Goal: Task Accomplishment & Management: Manage account settings

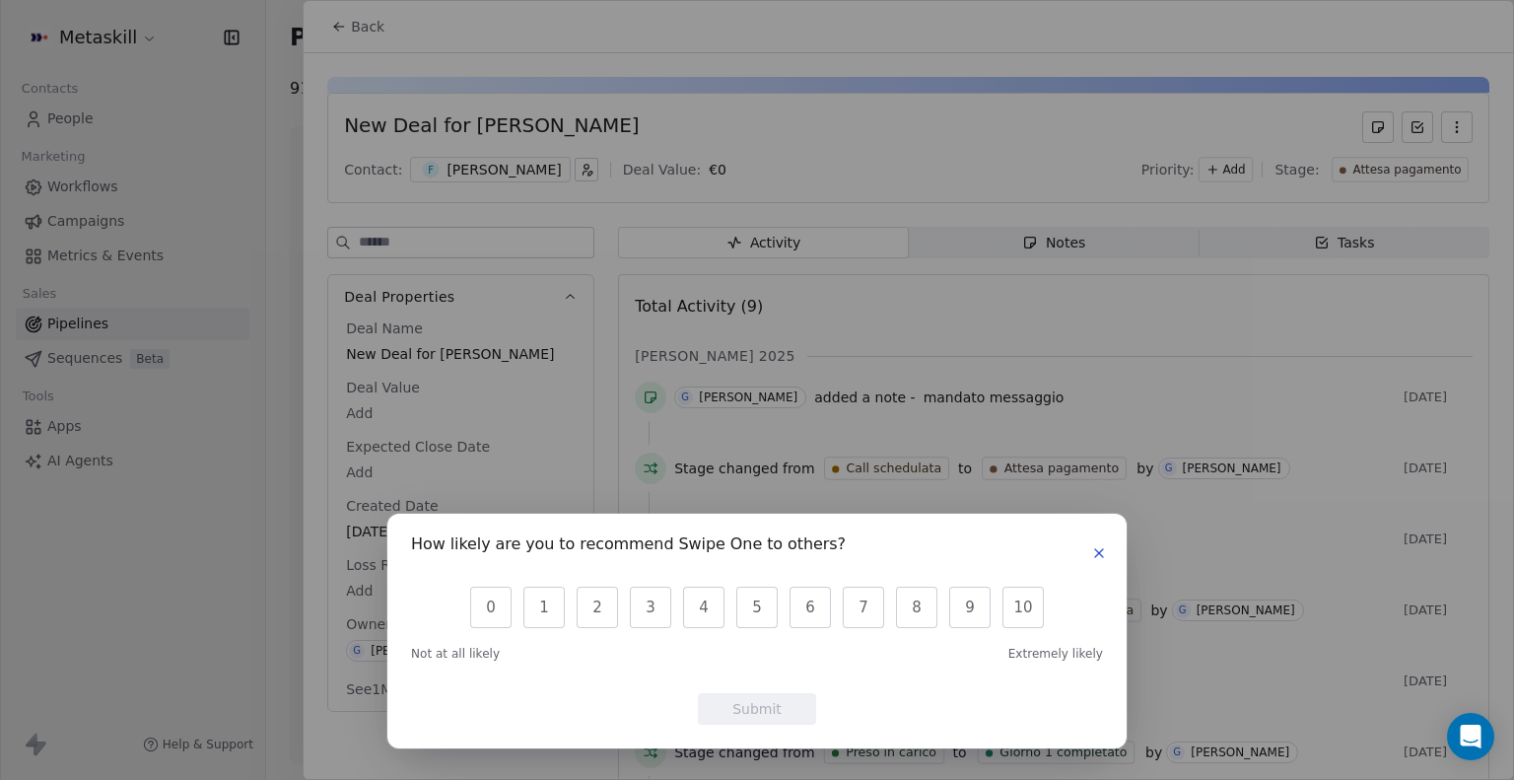
click at [1103, 550] on icon "button" at bounding box center [1099, 553] width 16 height 16
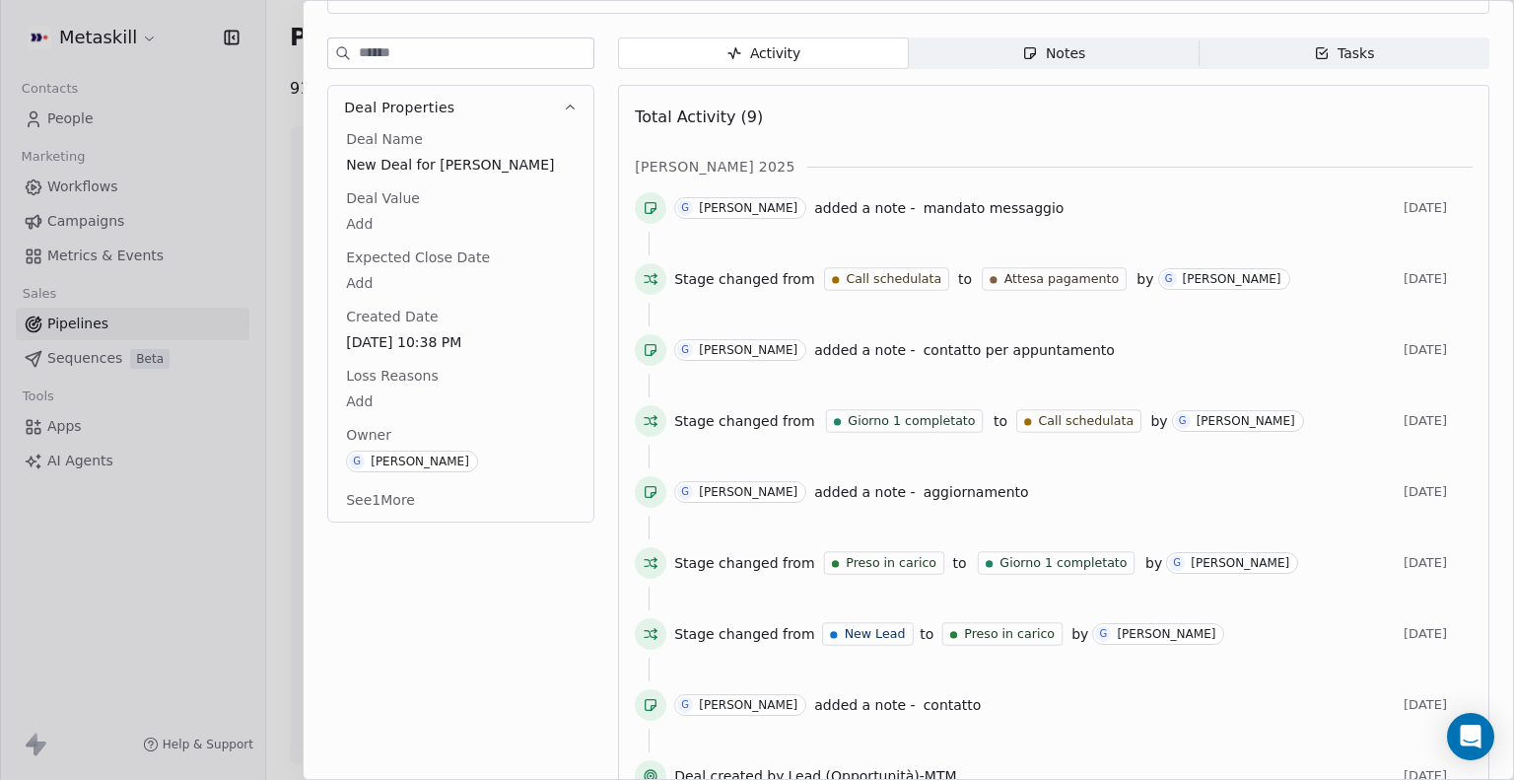
scroll to position [233, 0]
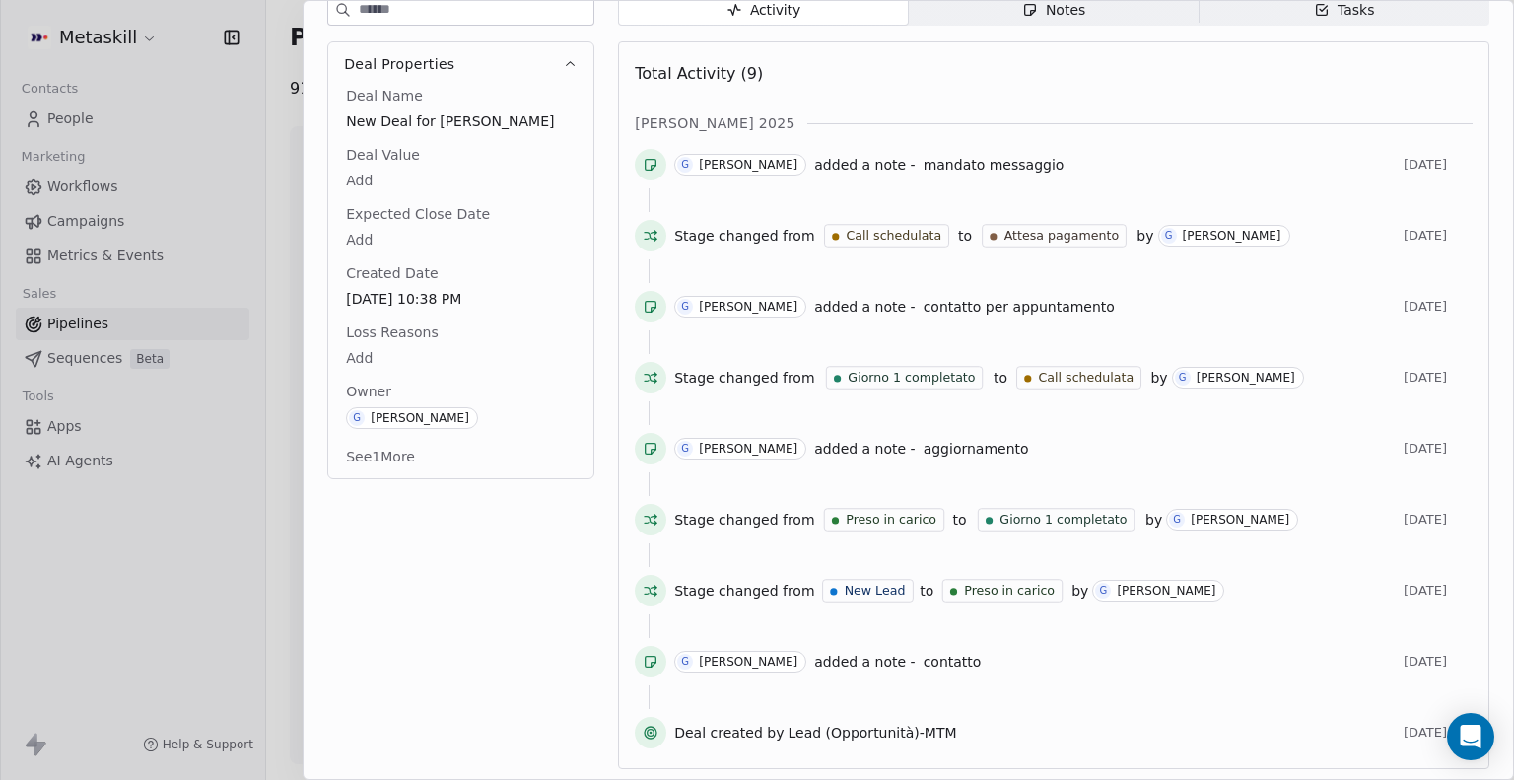
click at [929, 442] on span "aggiornamento" at bounding box center [976, 449] width 105 height 16
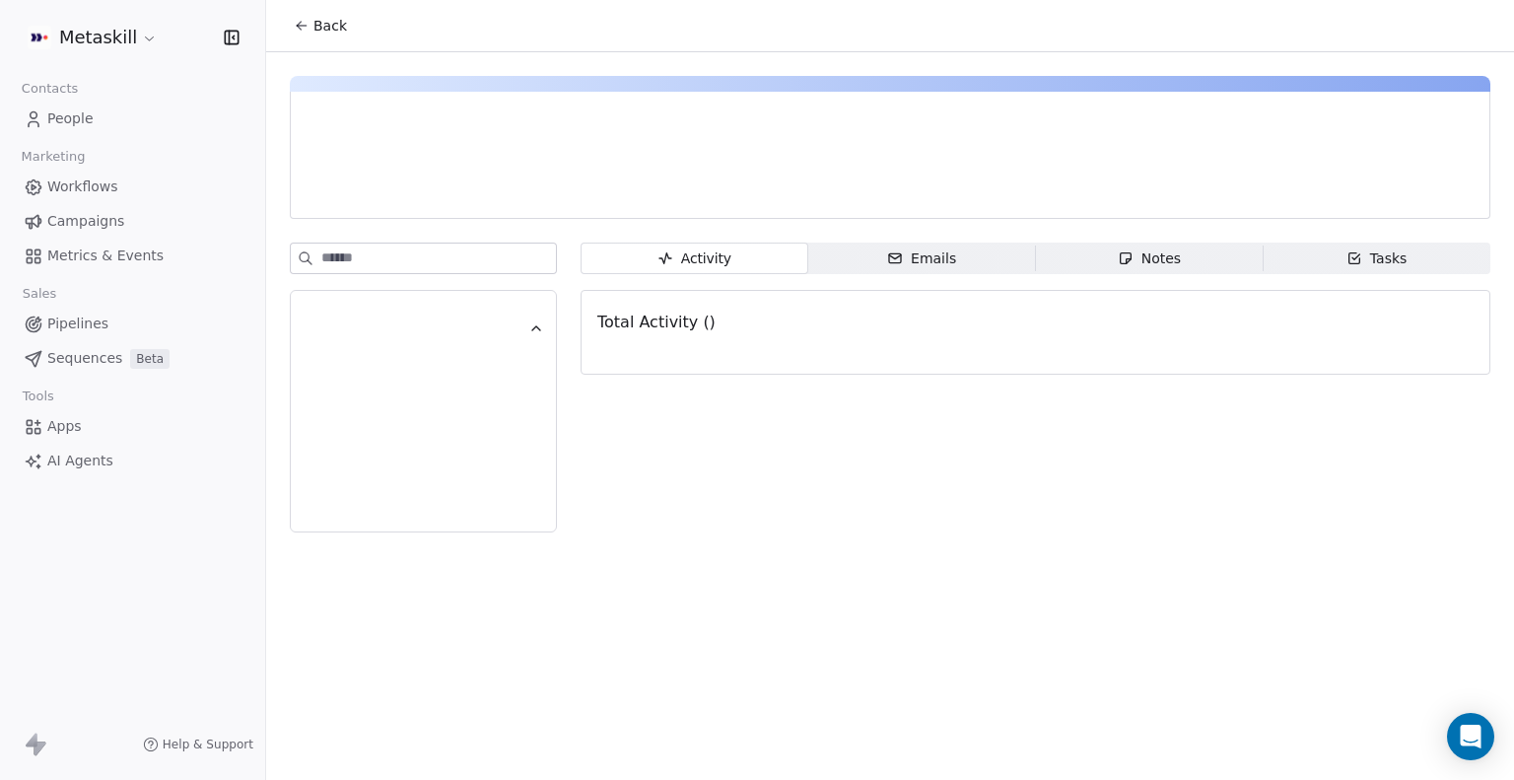
click at [313, 34] on span "Back" at bounding box center [330, 26] width 34 height 20
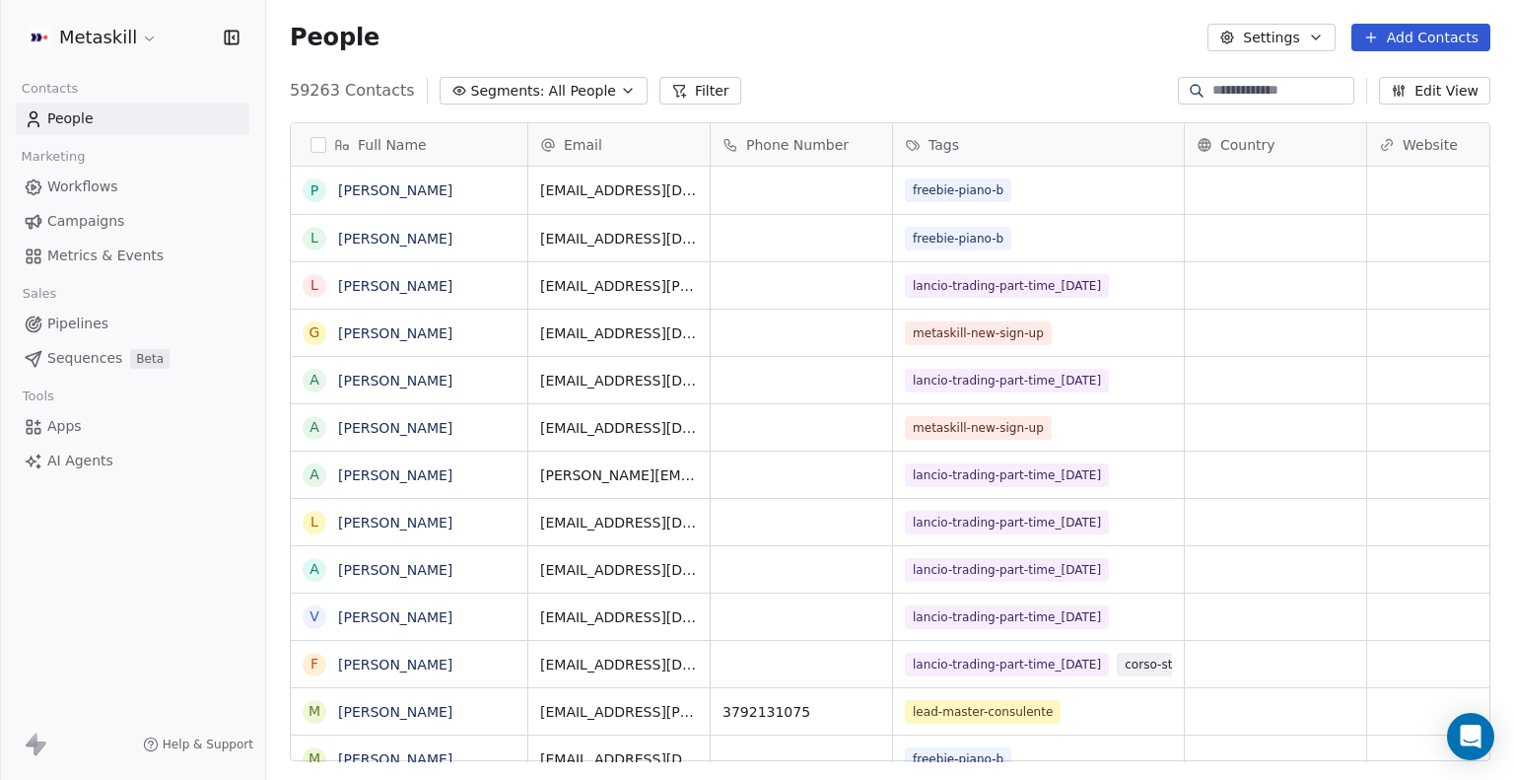
scroll to position [671, 1232]
click at [589, 100] on span "All People" at bounding box center [582, 91] width 67 height 21
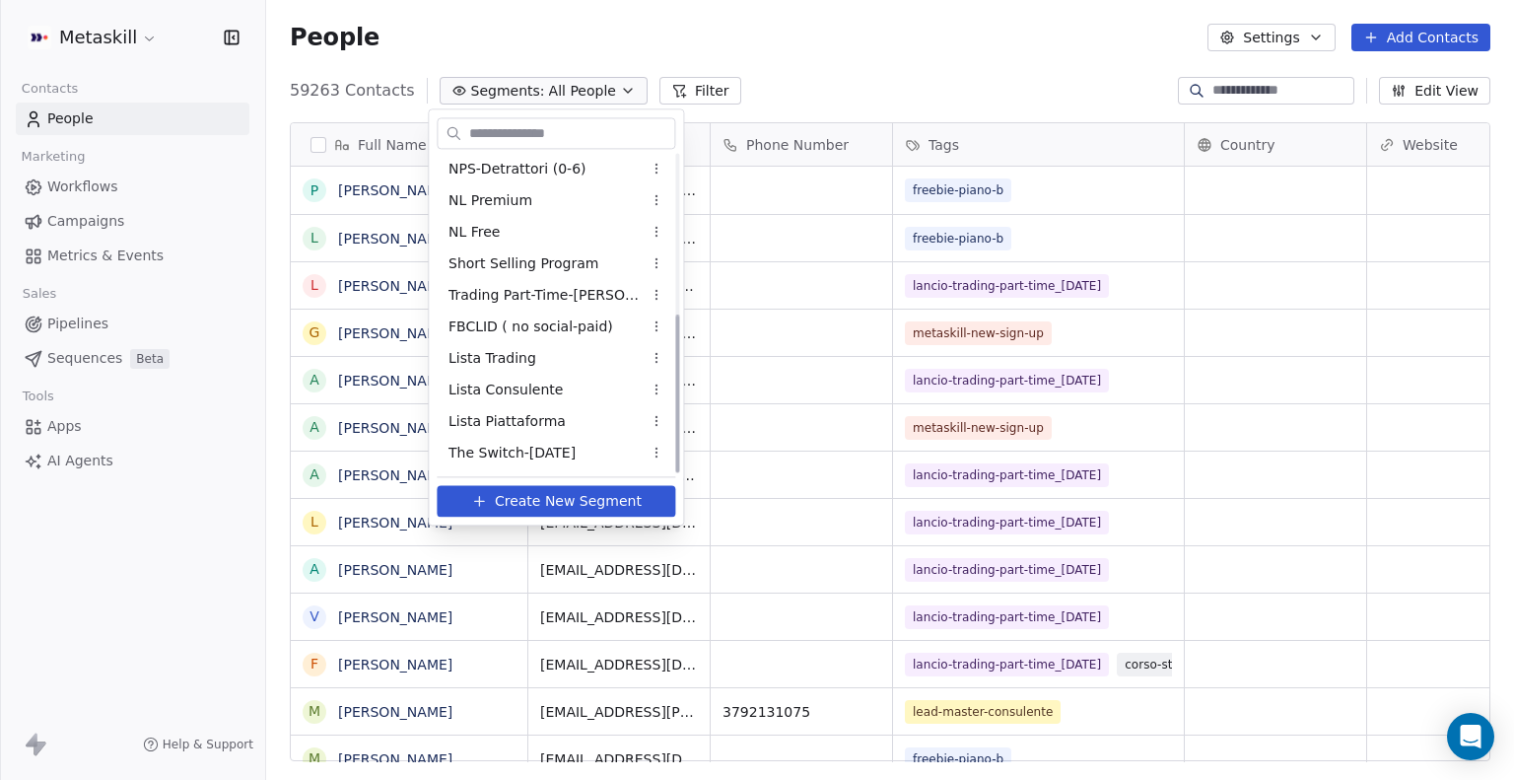
scroll to position [318, 0]
click at [535, 449] on span "The Switch-Nov 2025" at bounding box center [511, 454] width 127 height 21
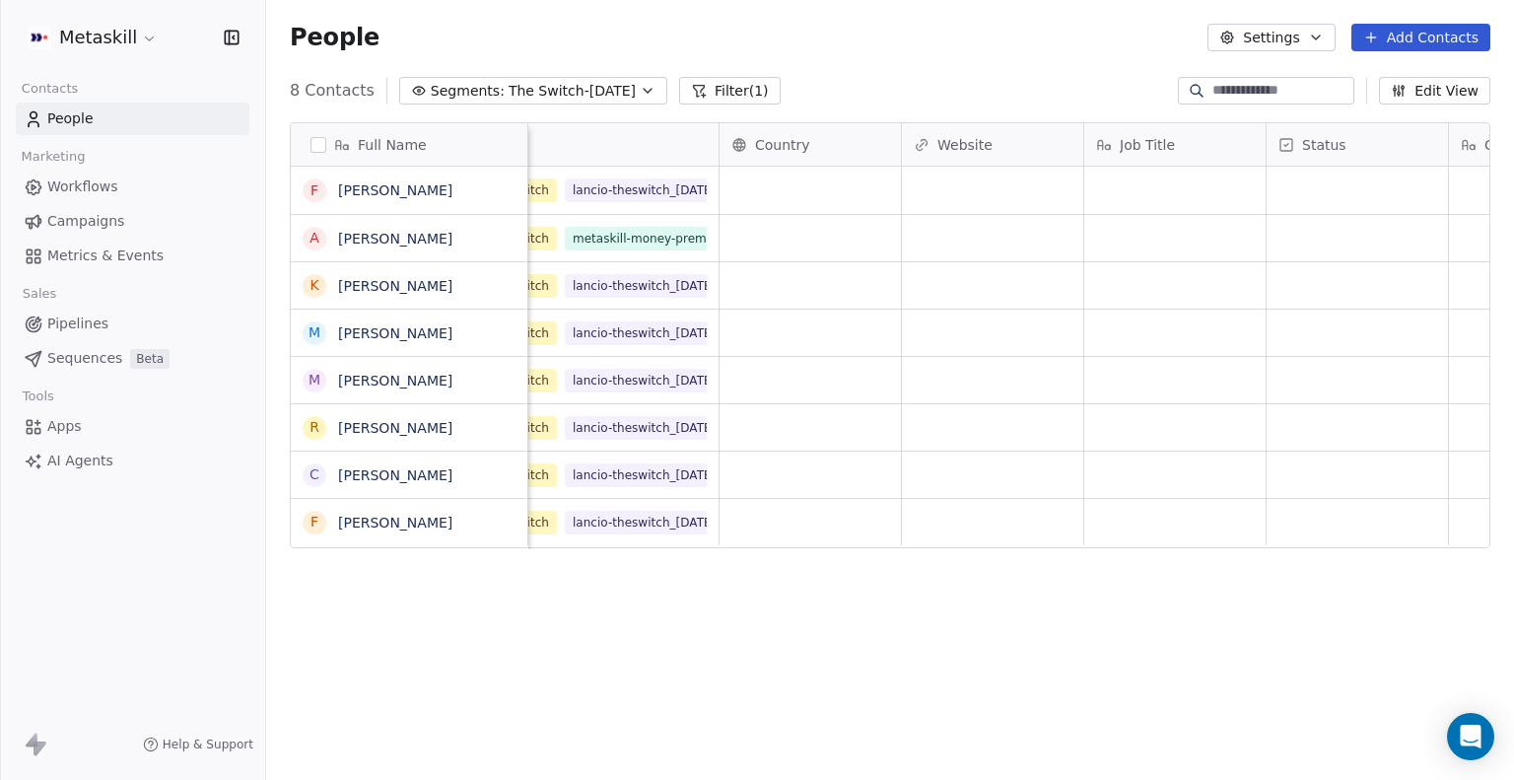
scroll to position [0, 0]
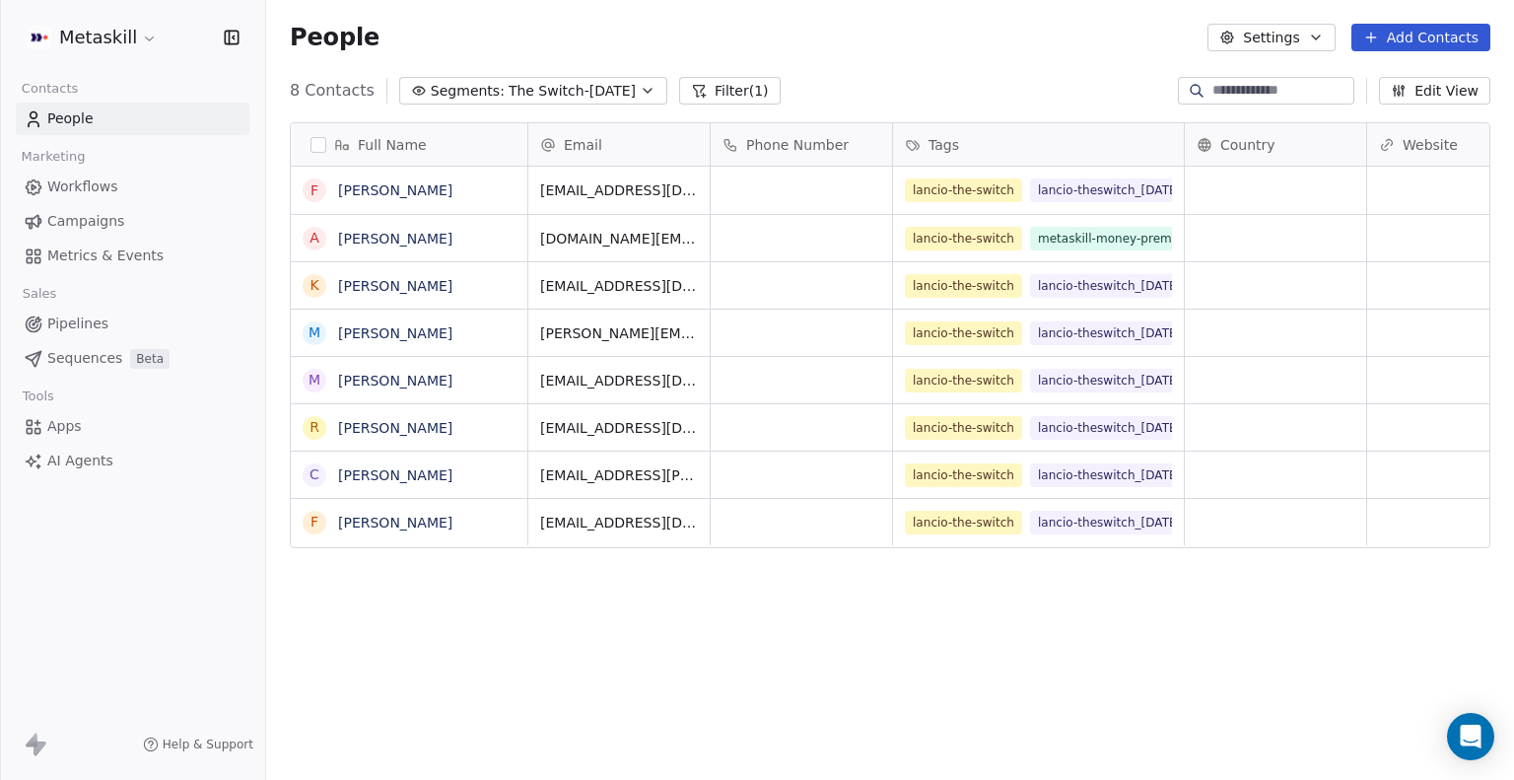
click at [513, 96] on span "The Switch-Nov 2025" at bounding box center [572, 91] width 127 height 21
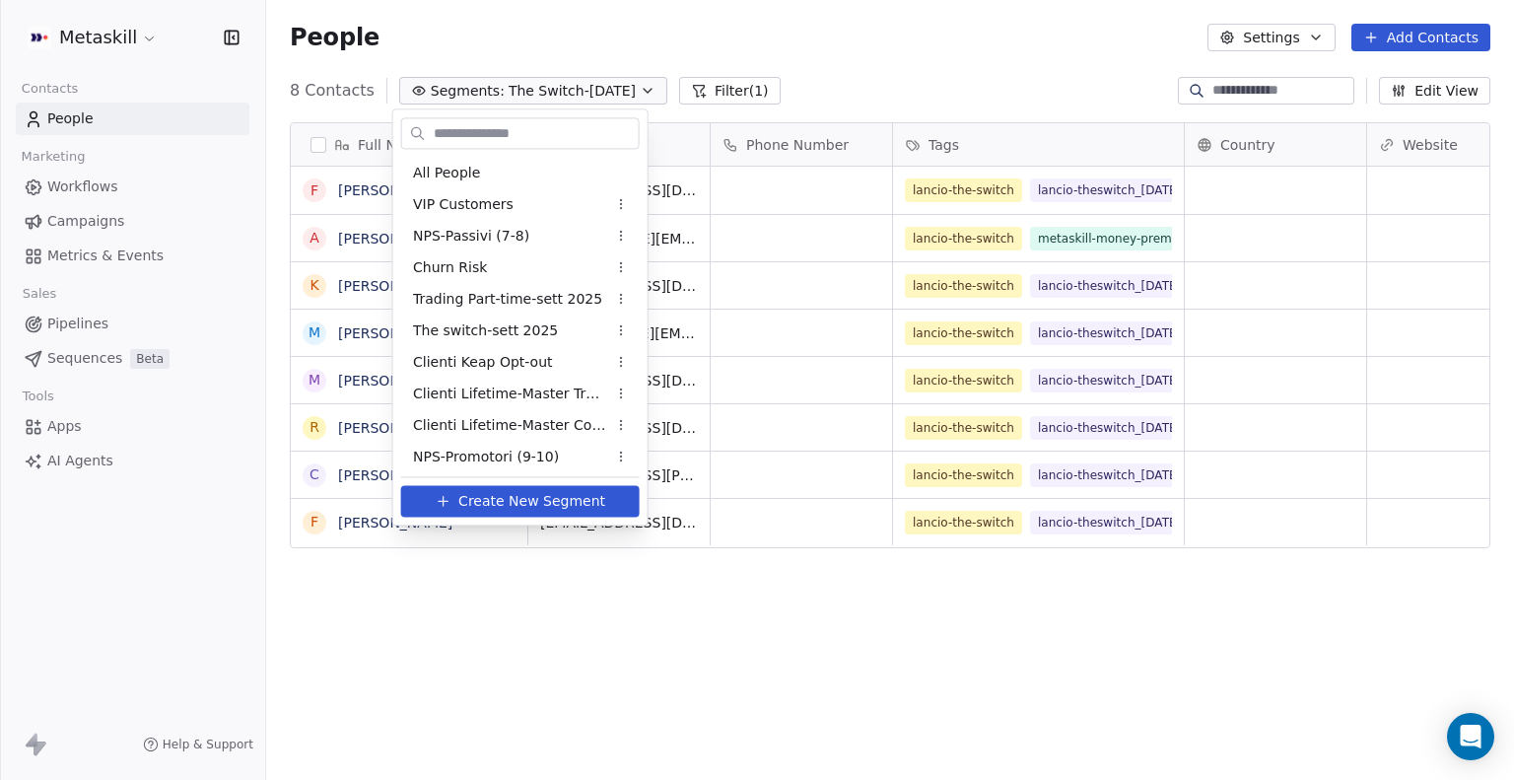
scroll to position [319, 0]
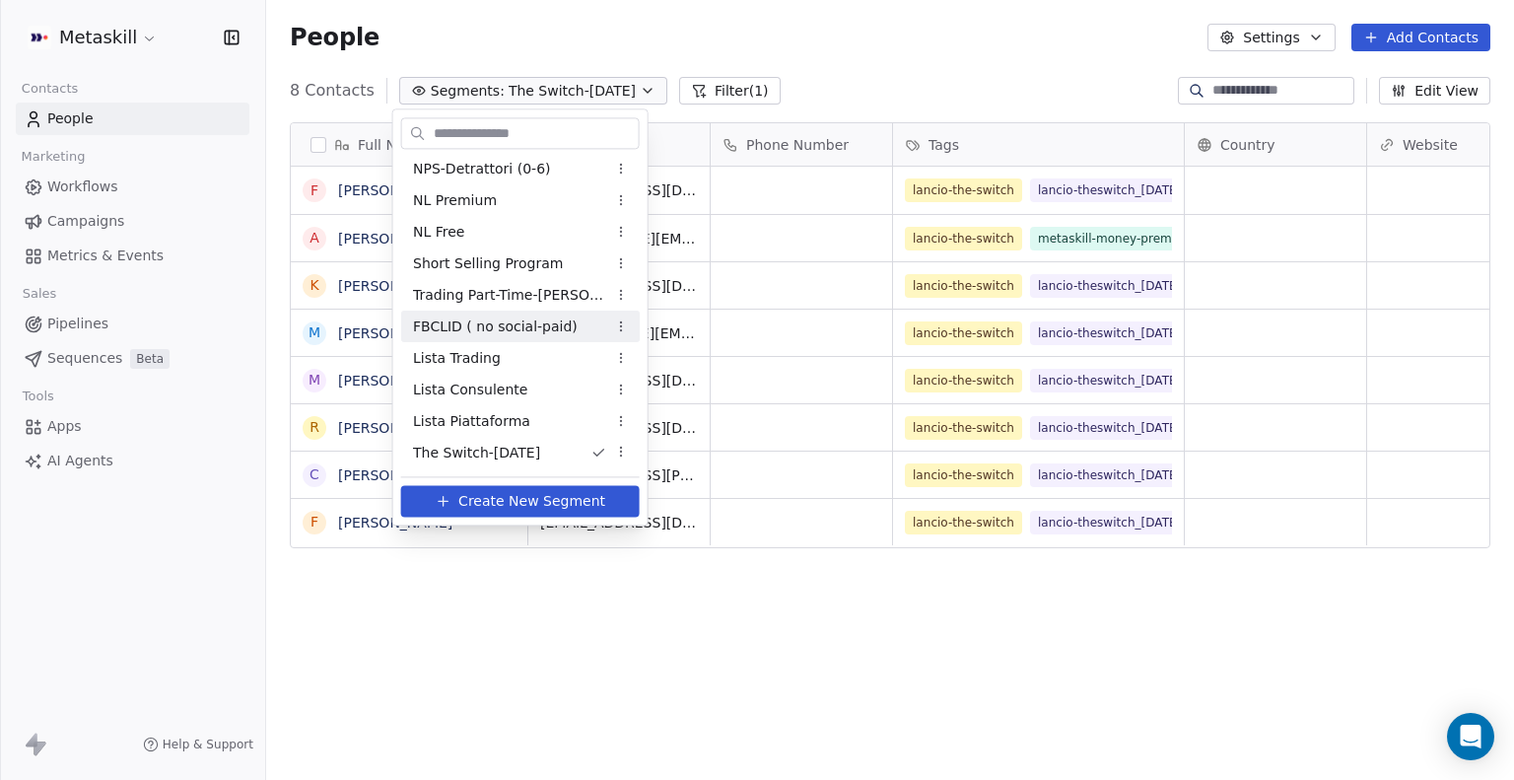
click at [491, 334] on span "FBCLID ( no social-paid)" at bounding box center [495, 326] width 165 height 21
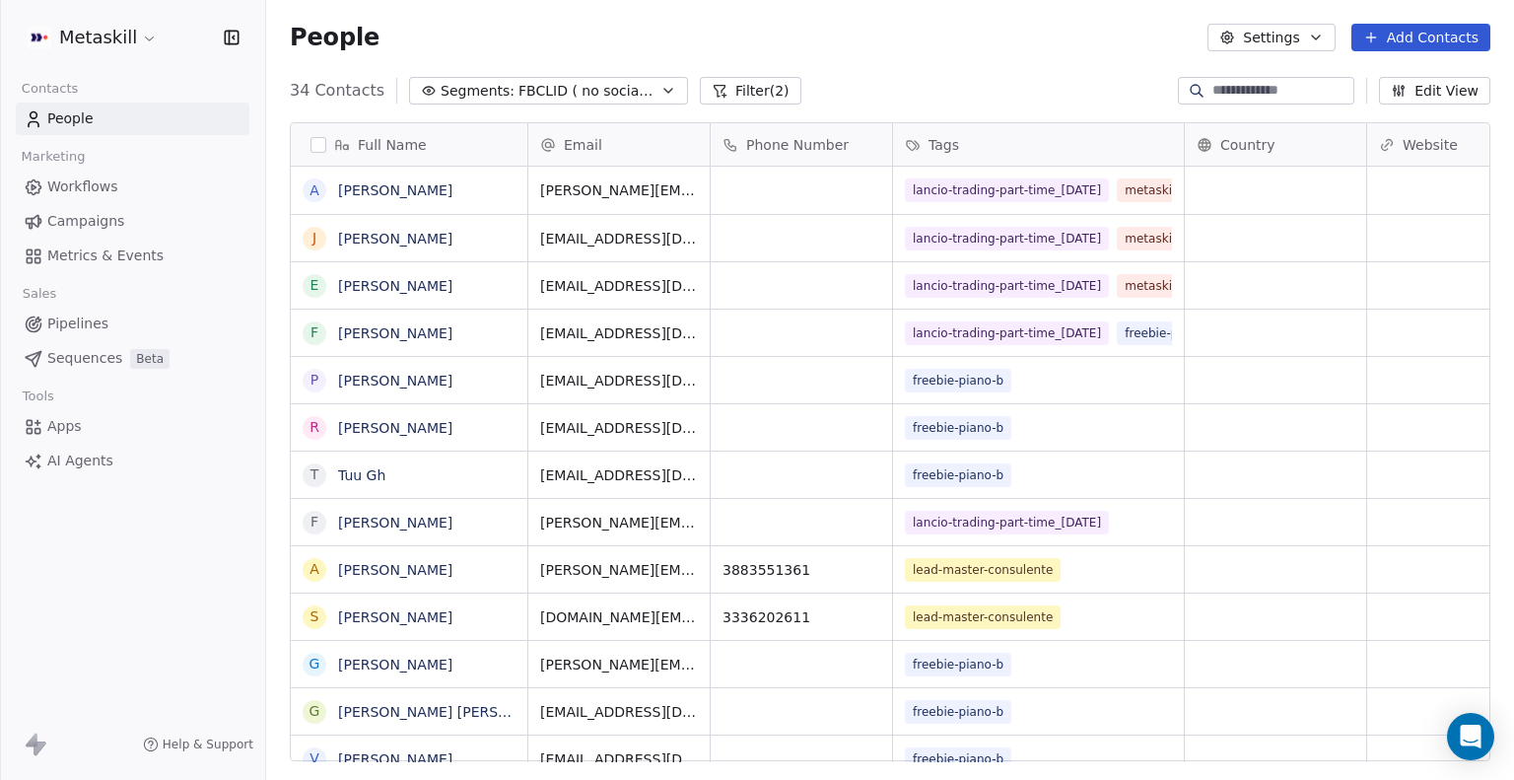
scroll to position [0, 0]
click at [738, 97] on button "Filter (2)" at bounding box center [751, 91] width 102 height 28
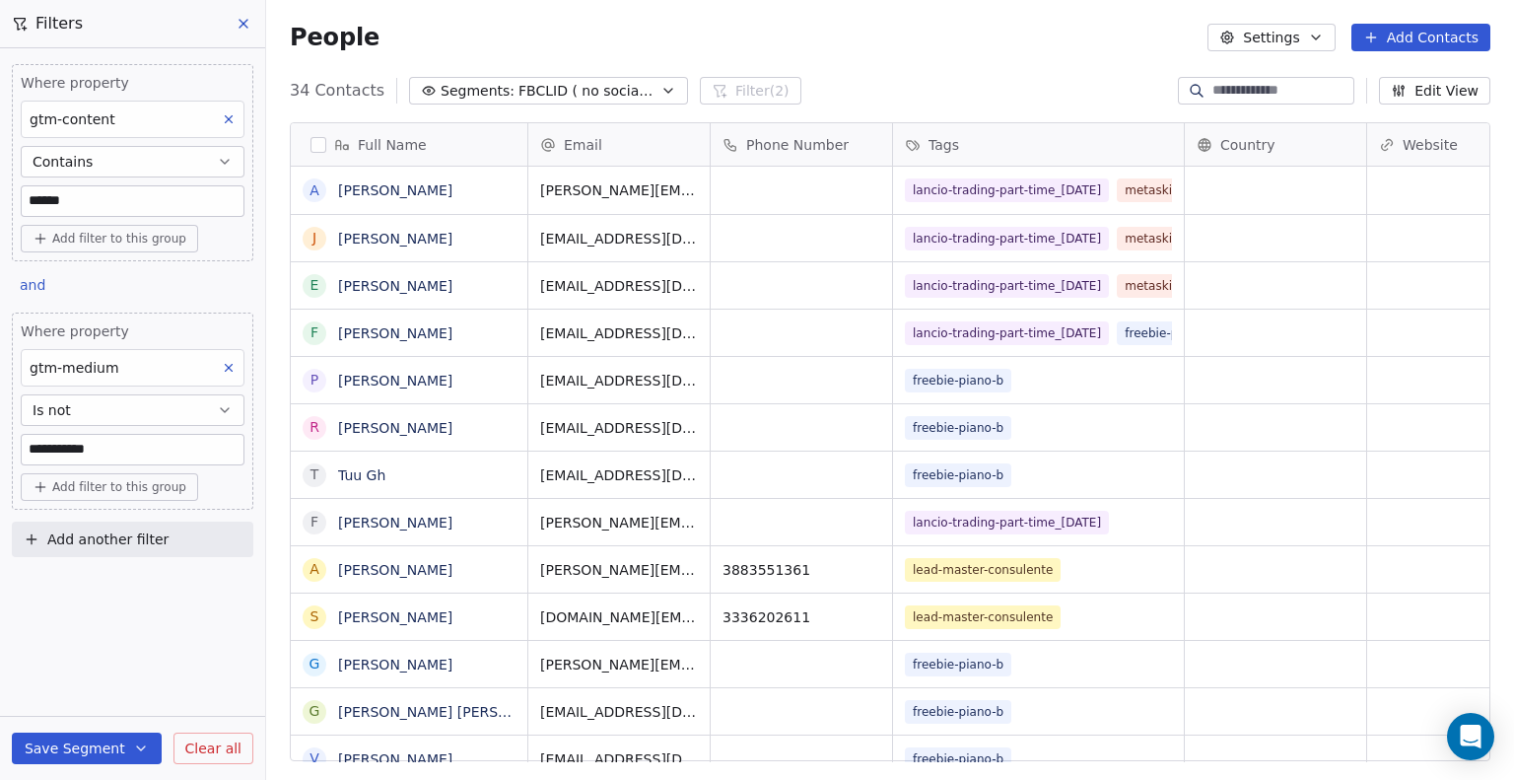
click at [109, 538] on span "Add another filter" at bounding box center [107, 539] width 121 height 21
click at [121, 588] on span "Contact properties" at bounding box center [97, 584] width 128 height 21
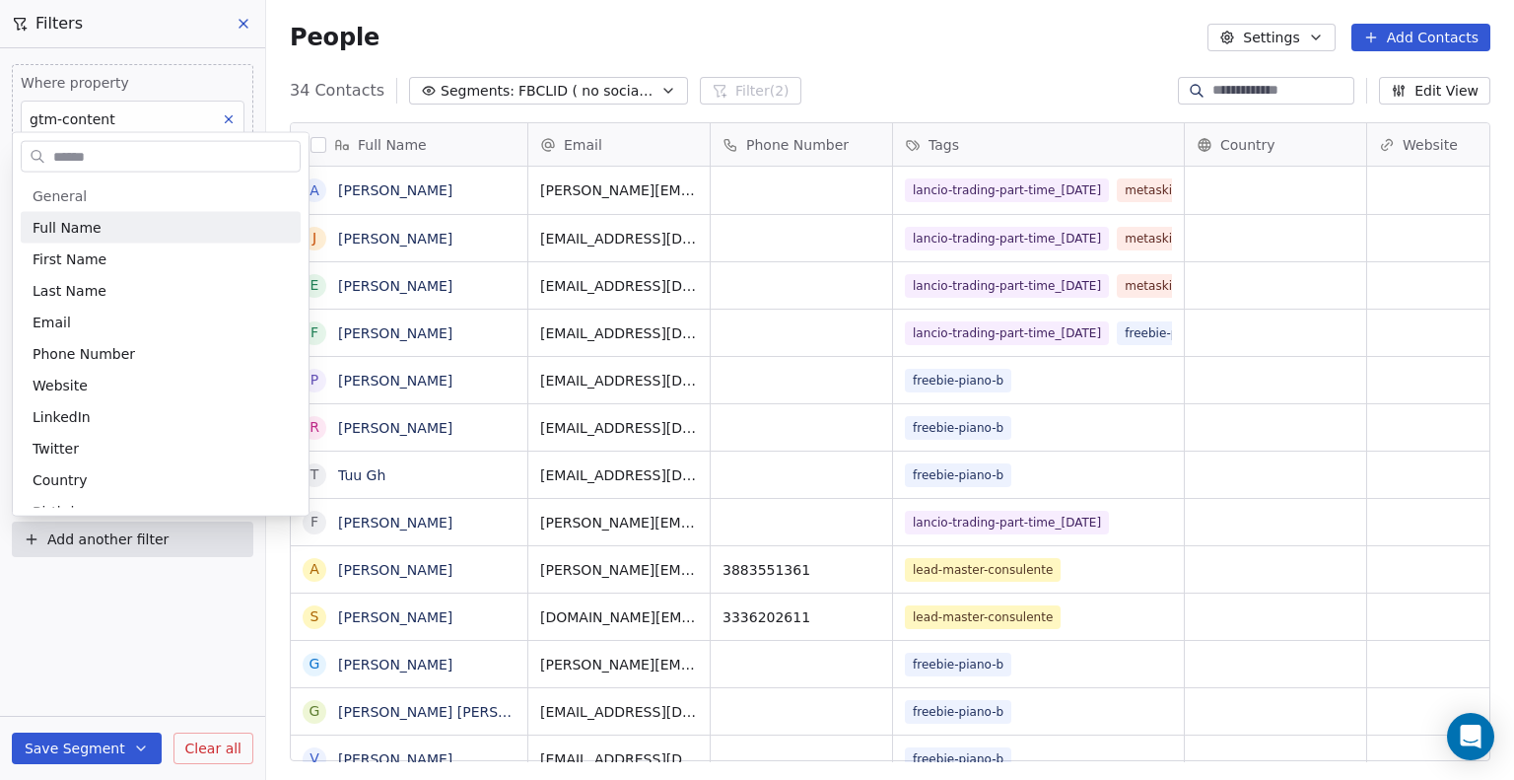
type input "*"
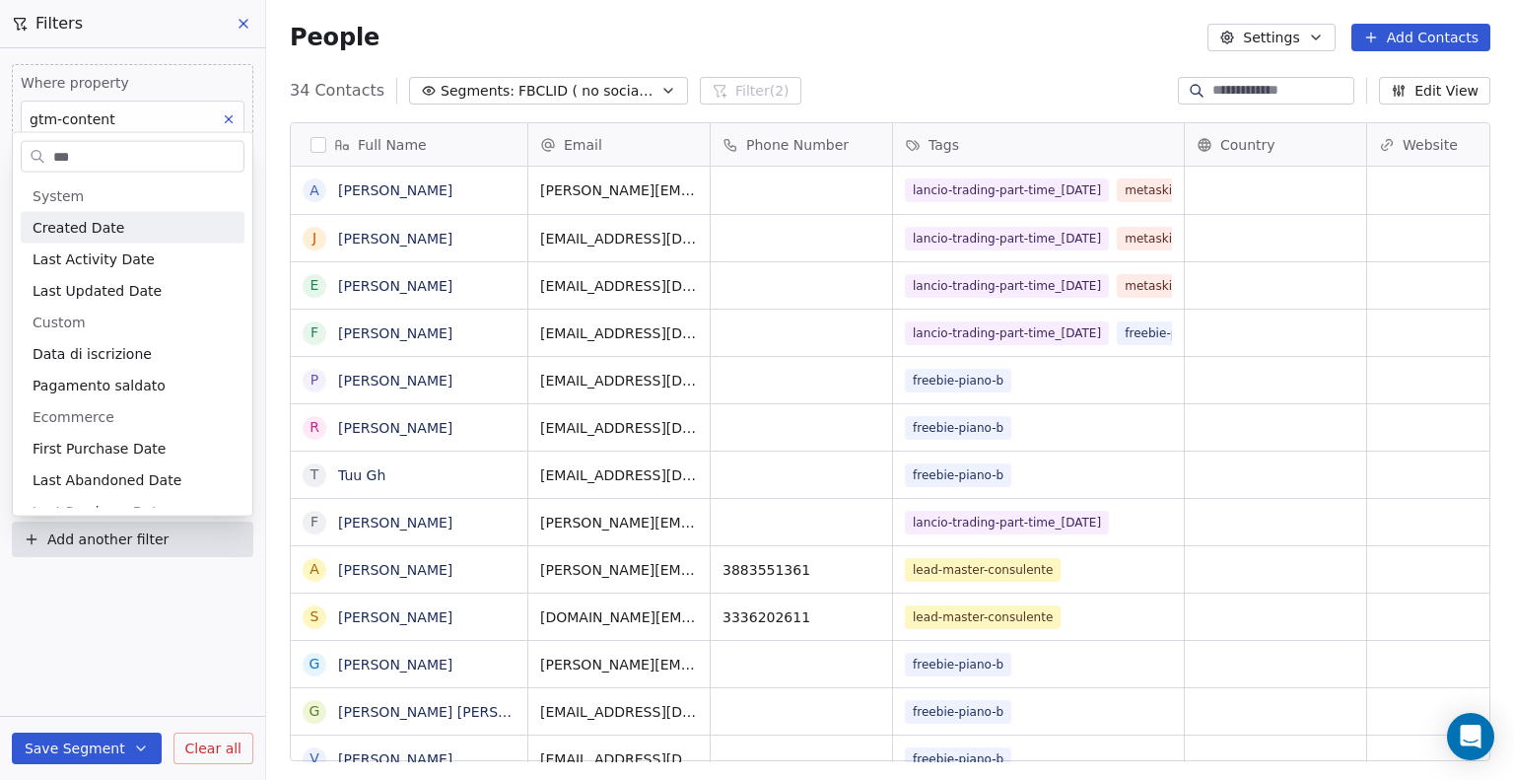
type input "***"
click at [133, 232] on div "Created Date" at bounding box center [133, 228] width 200 height 20
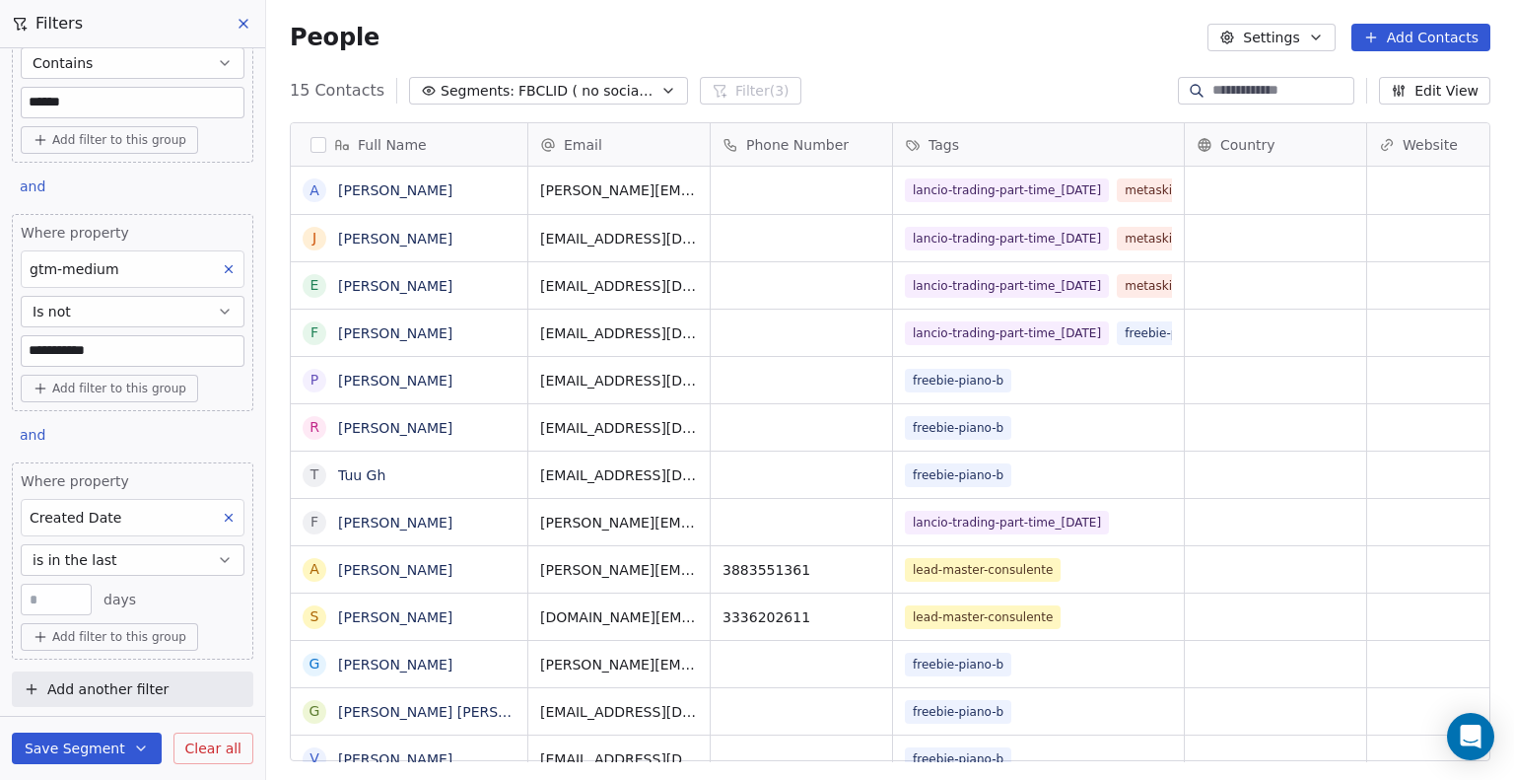
click at [108, 551] on span "is in the last" at bounding box center [75, 560] width 85 height 20
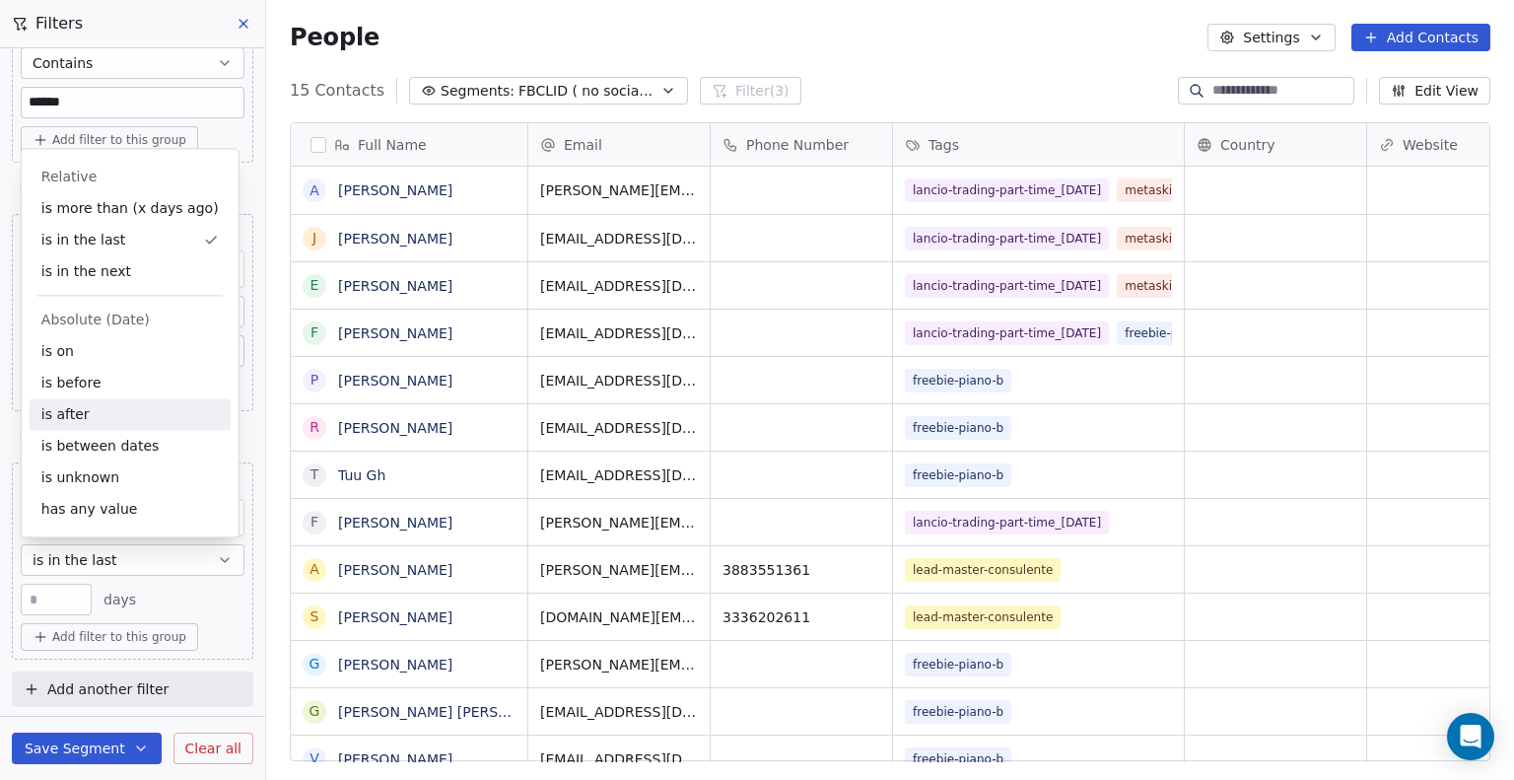
click at [98, 421] on div "is after" at bounding box center [130, 414] width 201 height 32
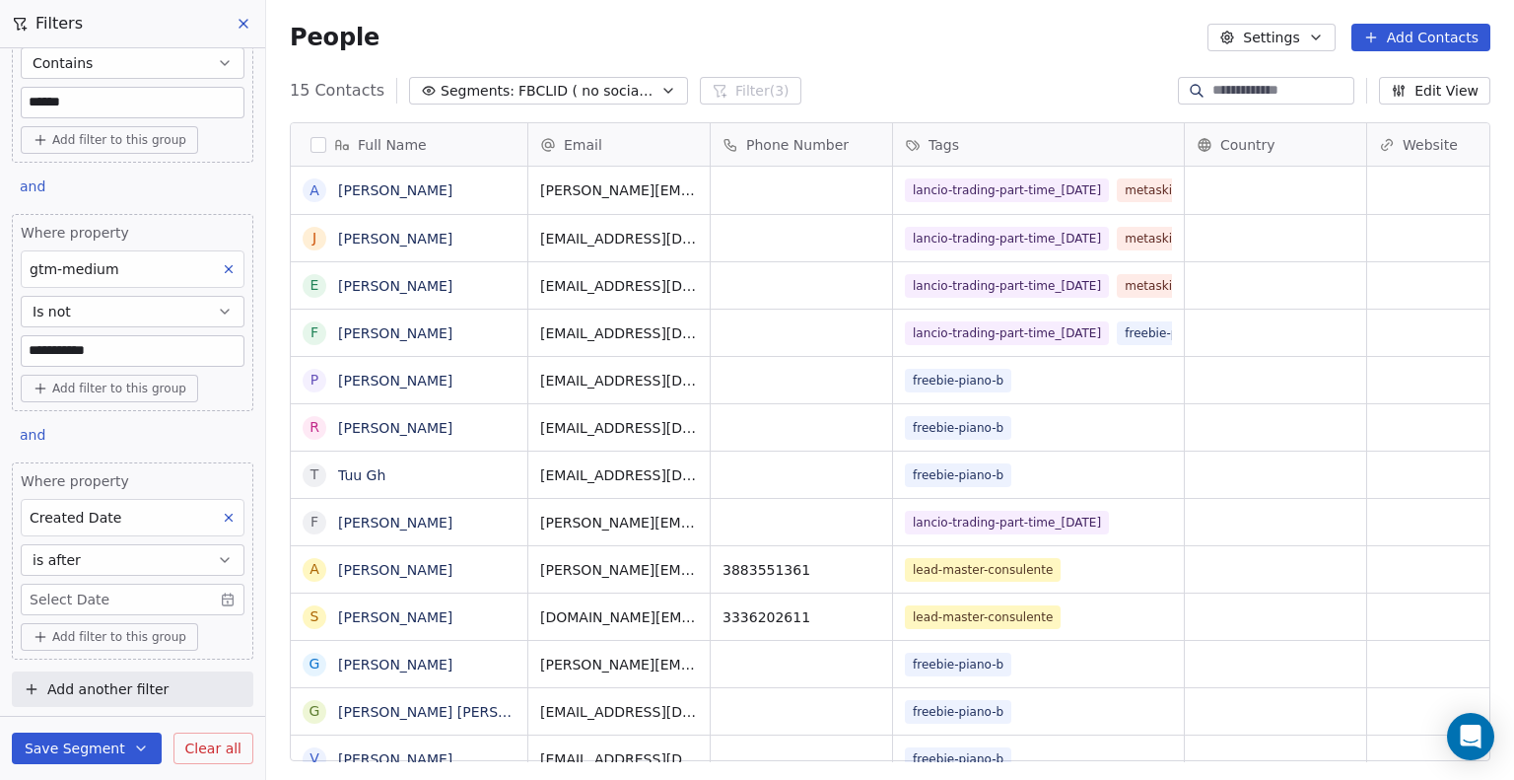
click at [83, 564] on button "is after" at bounding box center [133, 560] width 224 height 32
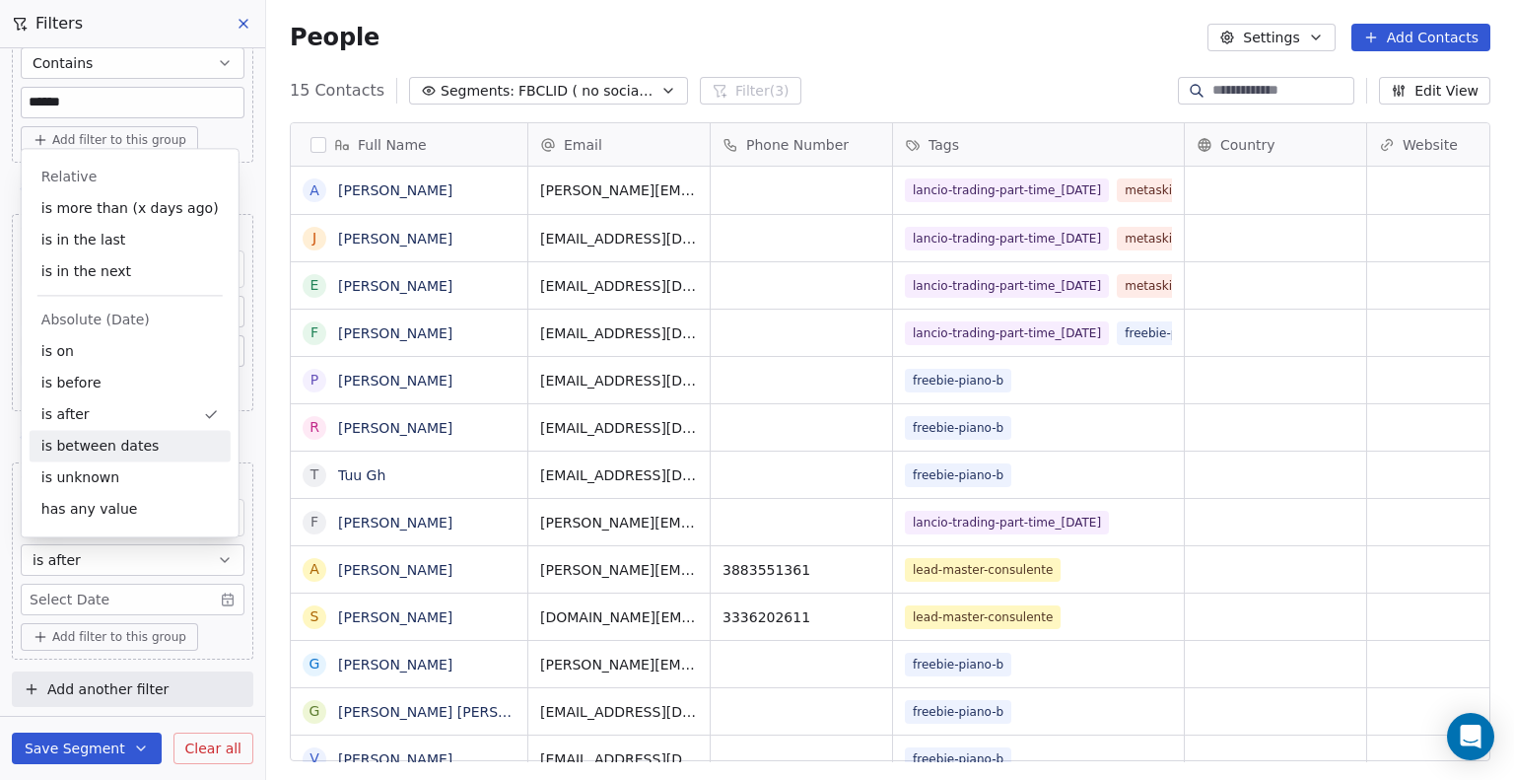
click at [100, 454] on div "is between dates" at bounding box center [130, 446] width 201 height 32
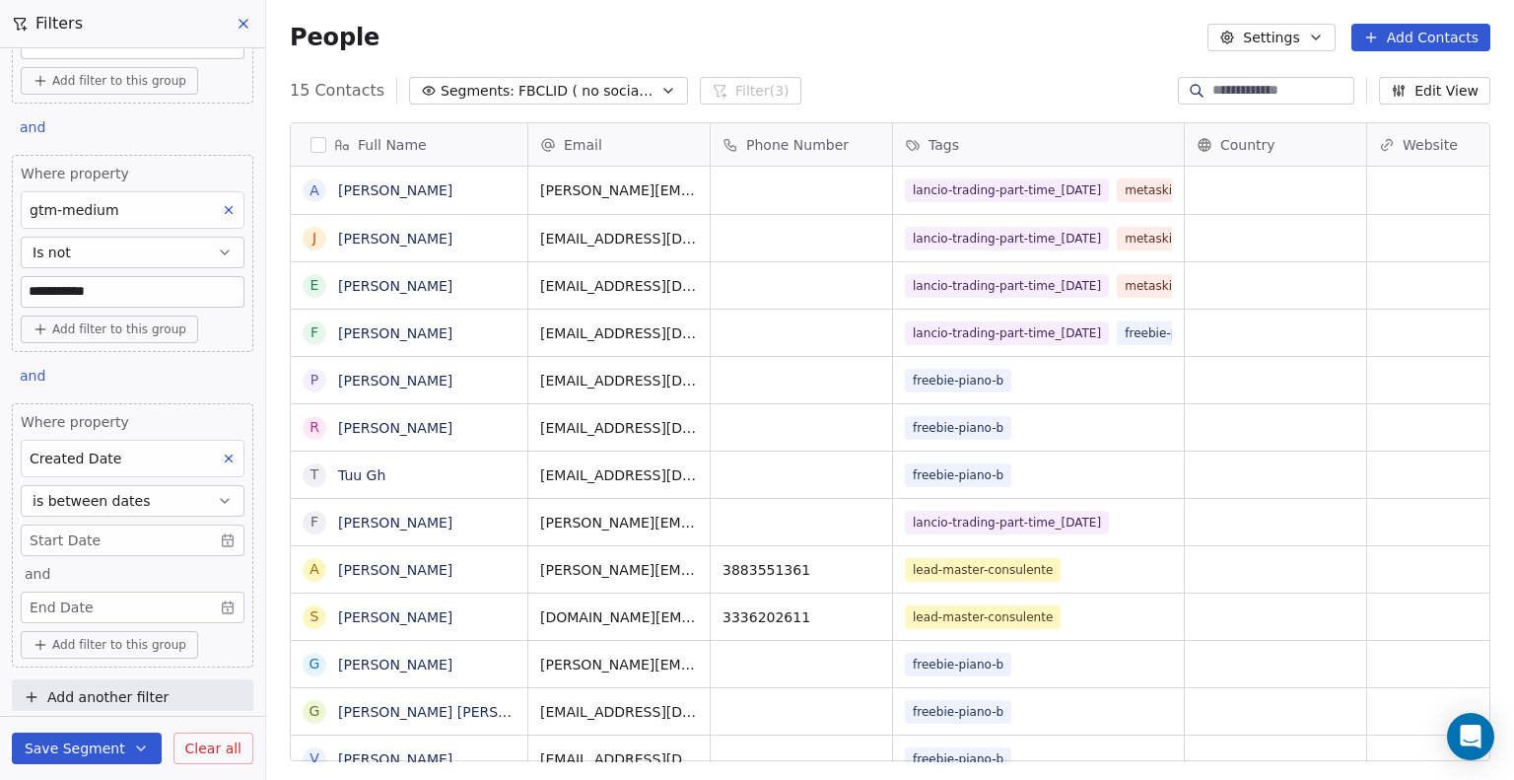
click at [221, 535] on body "**********" at bounding box center [757, 390] width 1514 height 780
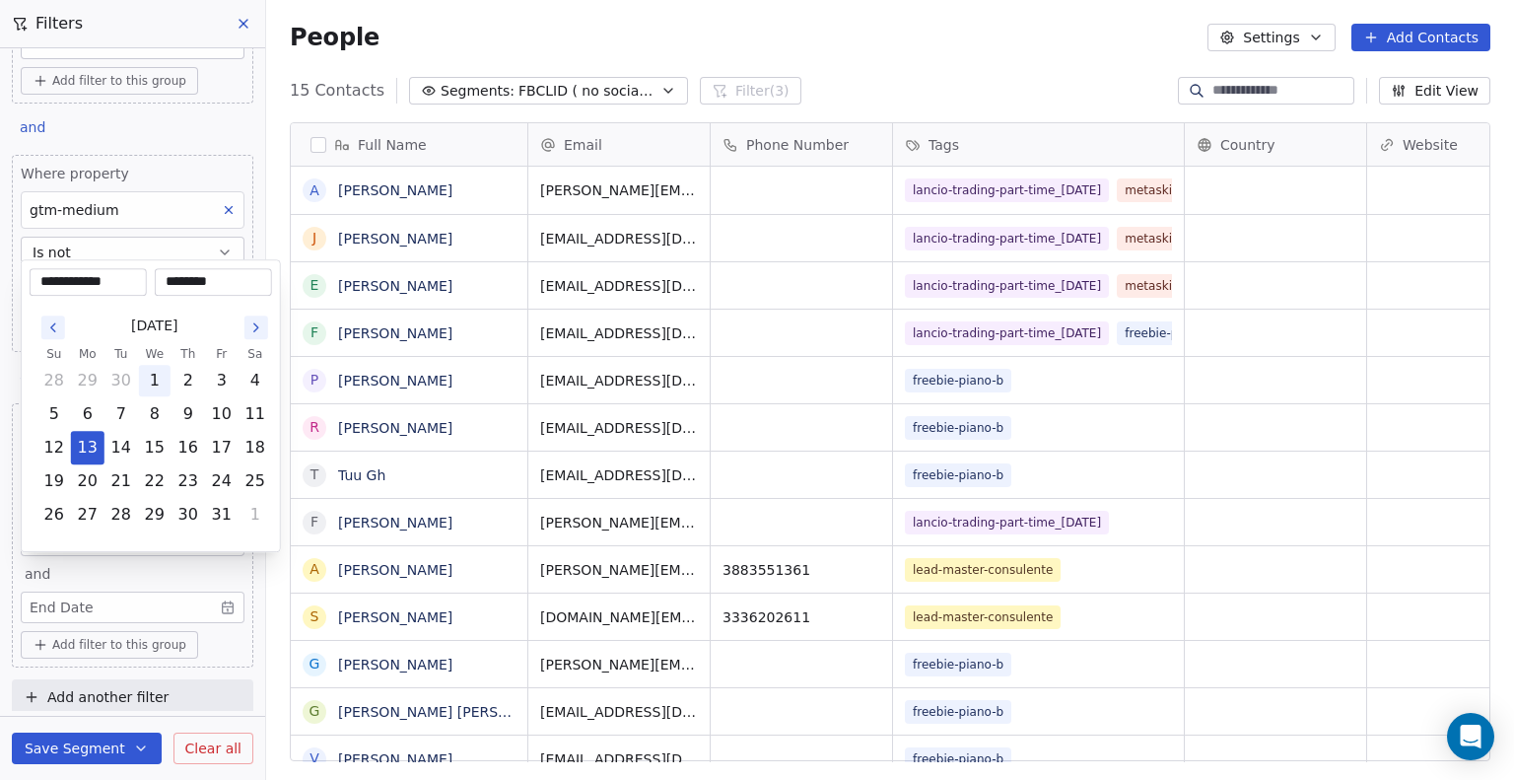
click at [154, 376] on button "1" at bounding box center [155, 381] width 32 height 32
type input "**********"
click at [130, 600] on html "**********" at bounding box center [757, 390] width 1514 height 780
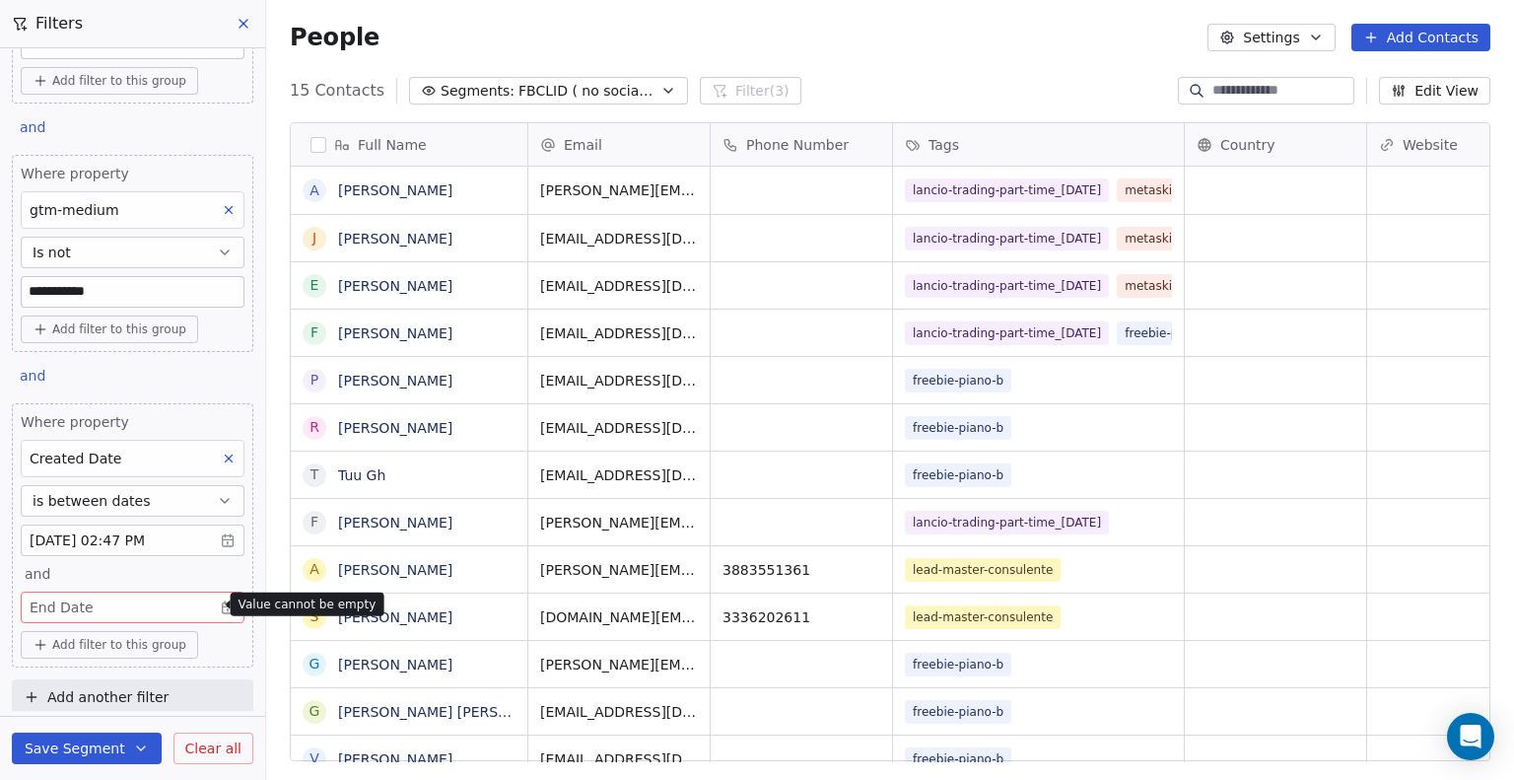
click at [163, 598] on body "**********" at bounding box center [757, 390] width 1514 height 780
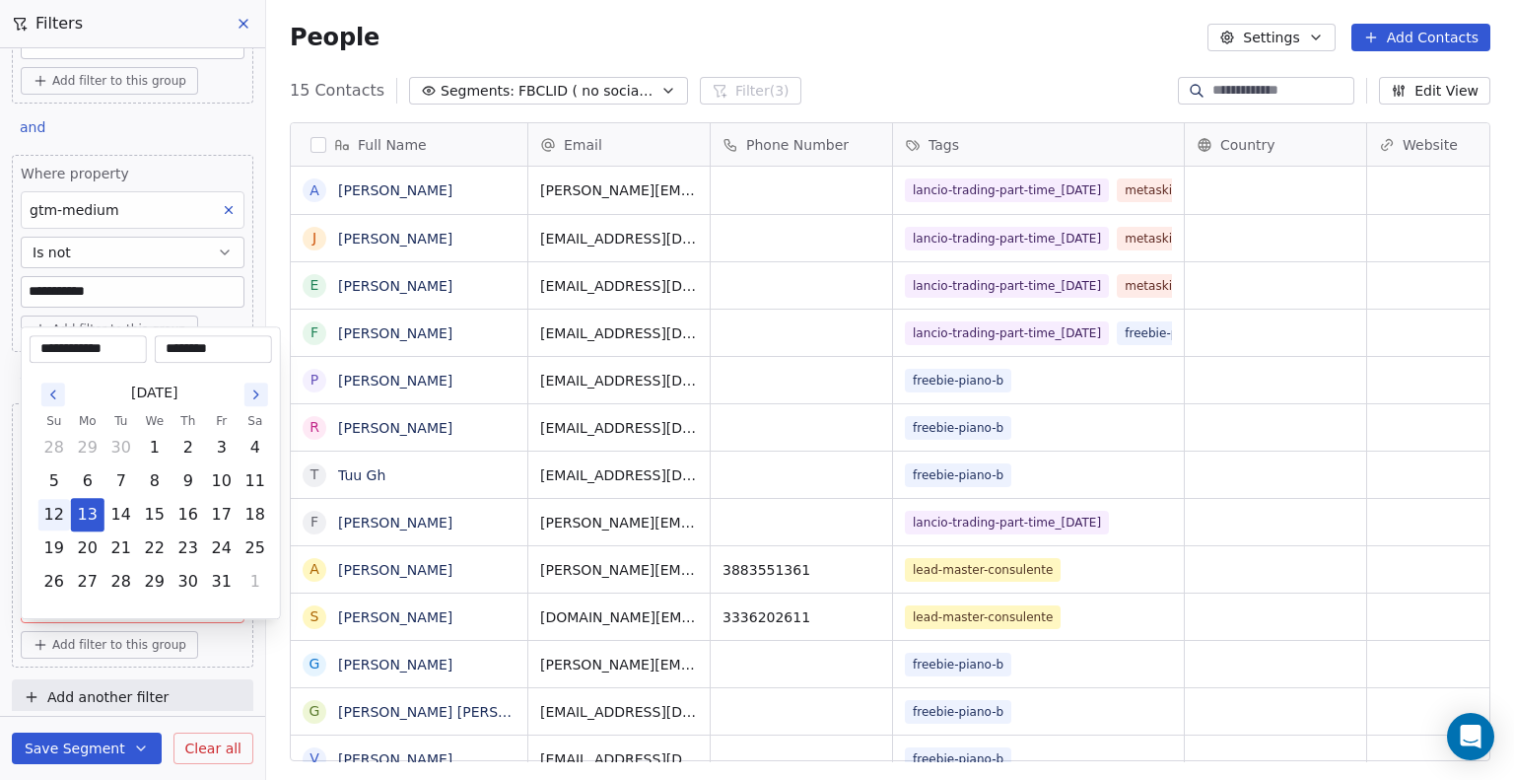
click at [68, 504] on button "12" at bounding box center [54, 515] width 32 height 32
type input "**********"
click at [60, 513] on button "12" at bounding box center [54, 515] width 32 height 32
click at [203, 653] on html "**********" at bounding box center [757, 390] width 1514 height 780
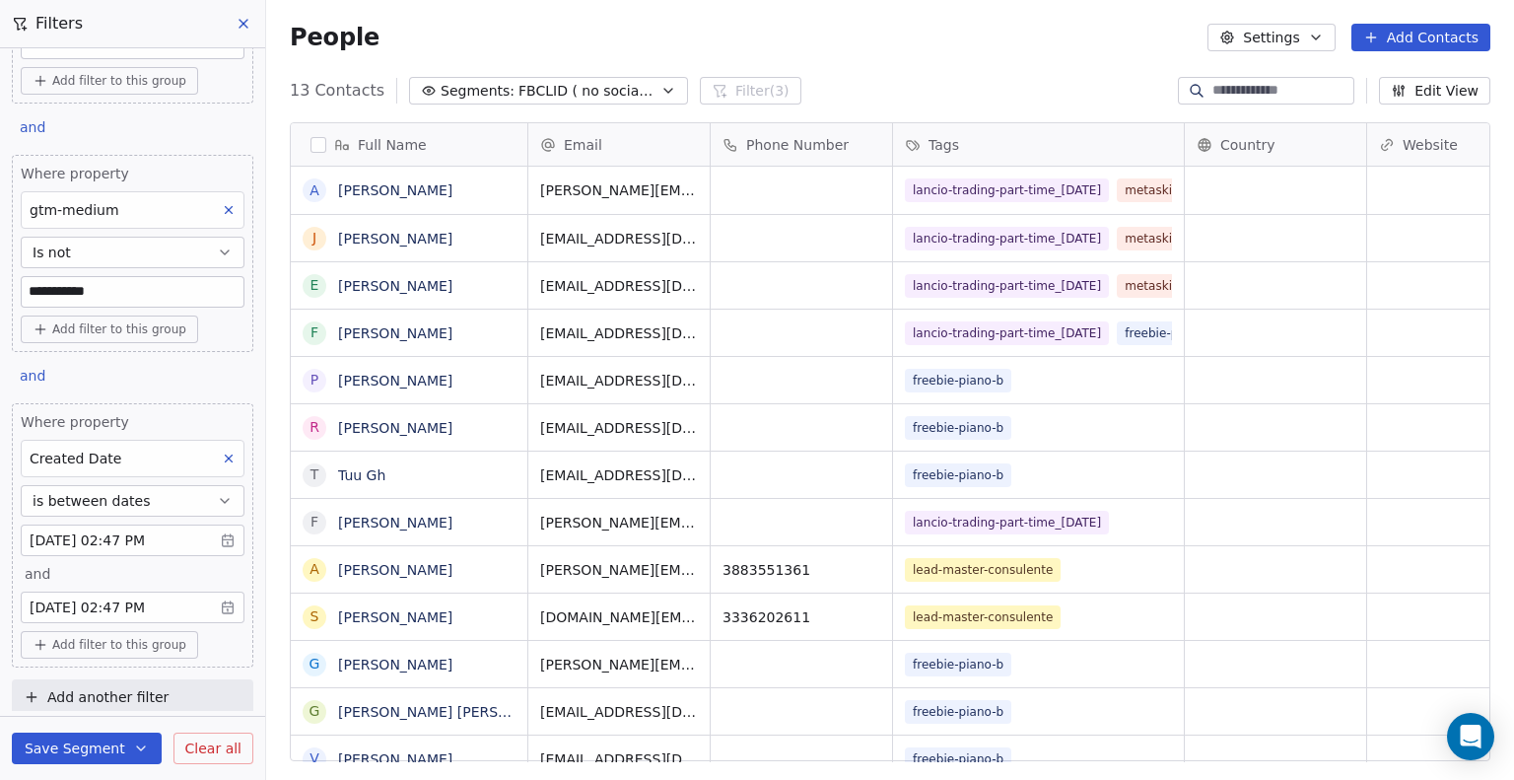
click at [108, 755] on button "Save Segment" at bounding box center [87, 748] width 150 height 32
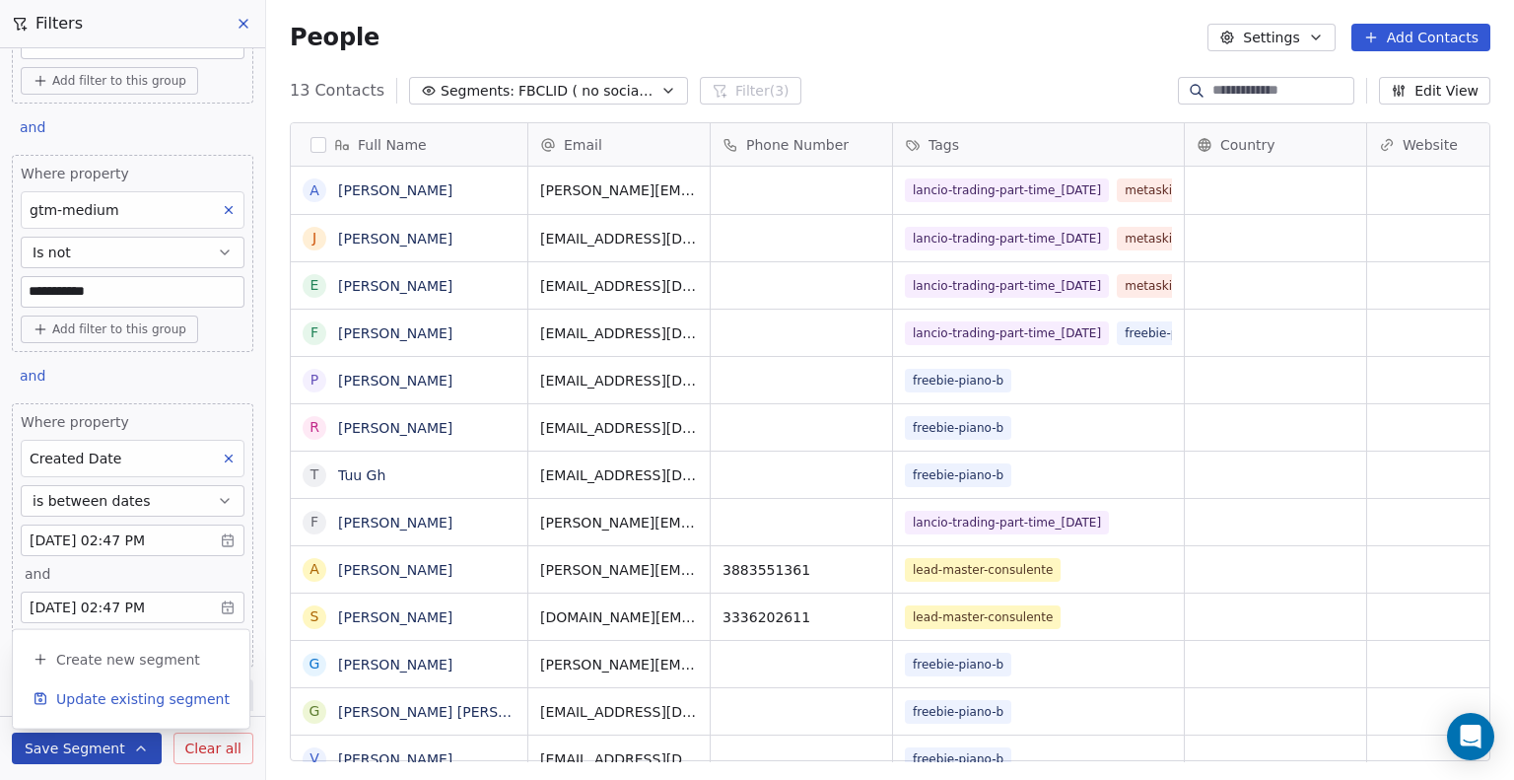
click at [121, 705] on span "Update existing segment" at bounding box center [142, 699] width 173 height 20
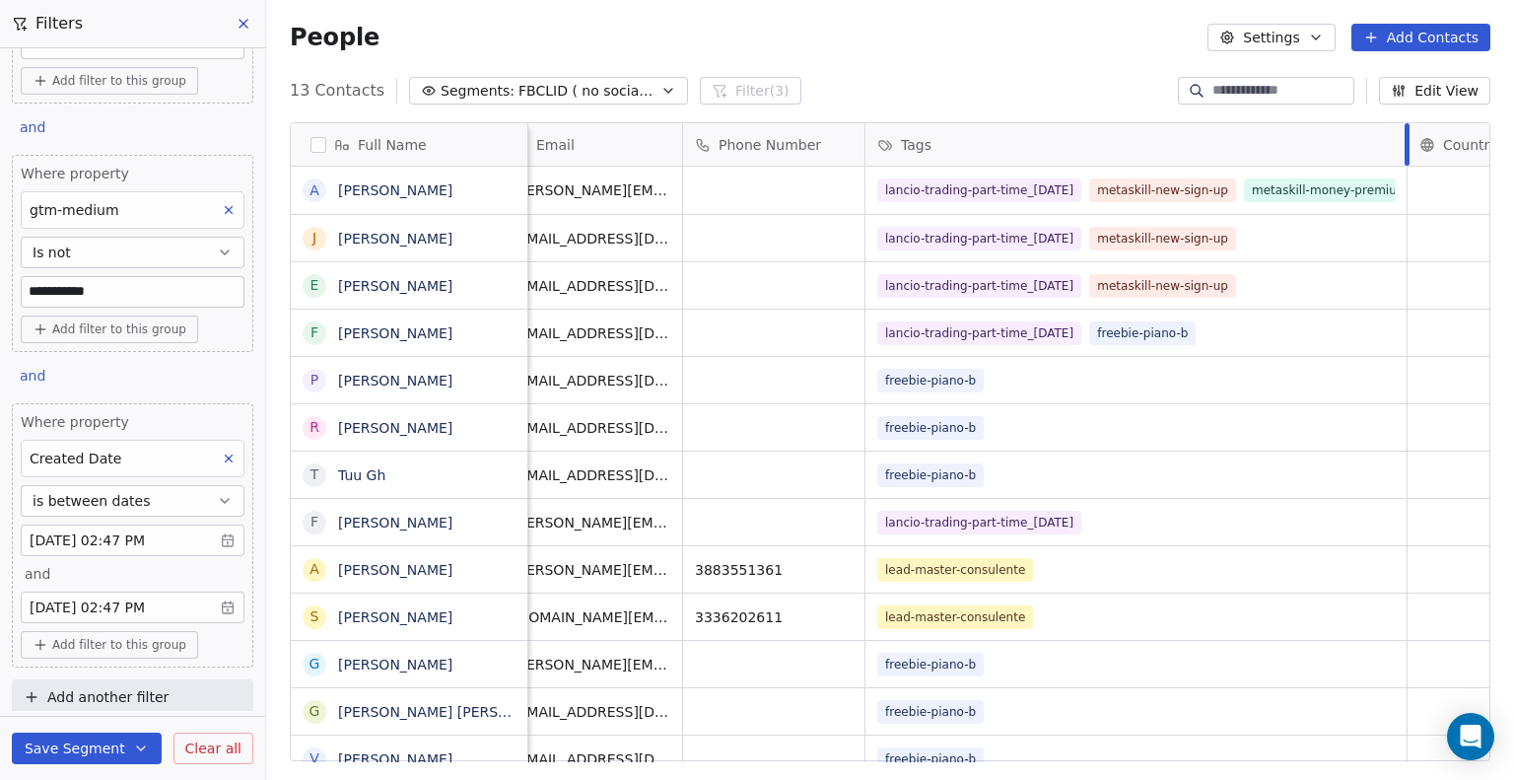
drag, startPoint x: 1183, startPoint y: 139, endPoint x: 1415, endPoint y: 171, distance: 234.9
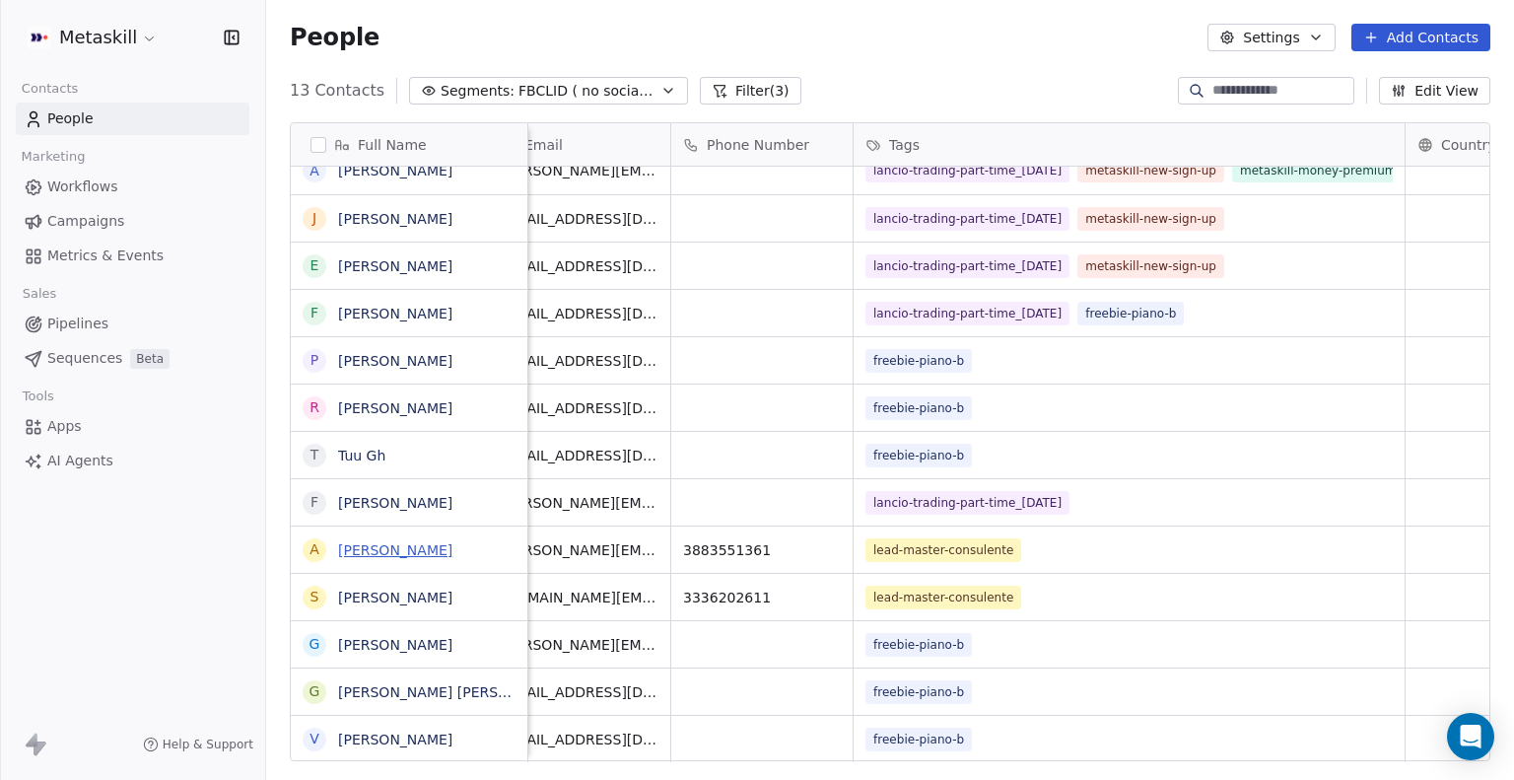
click at [398, 551] on link "Antonio Dell'aquila" at bounding box center [395, 550] width 114 height 16
click at [399, 593] on link "[PERSON_NAME]" at bounding box center [395, 597] width 114 height 16
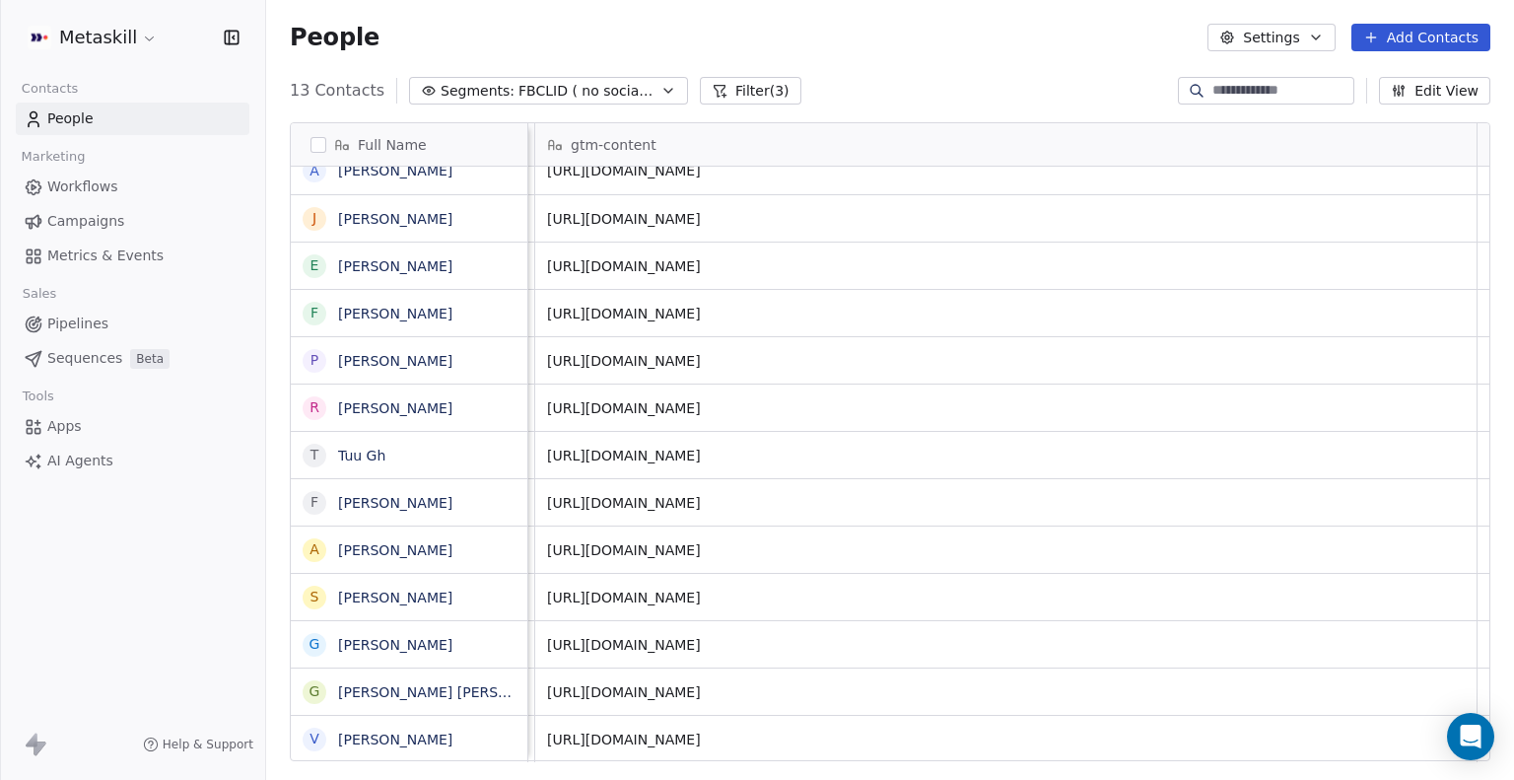
scroll to position [15, 4084]
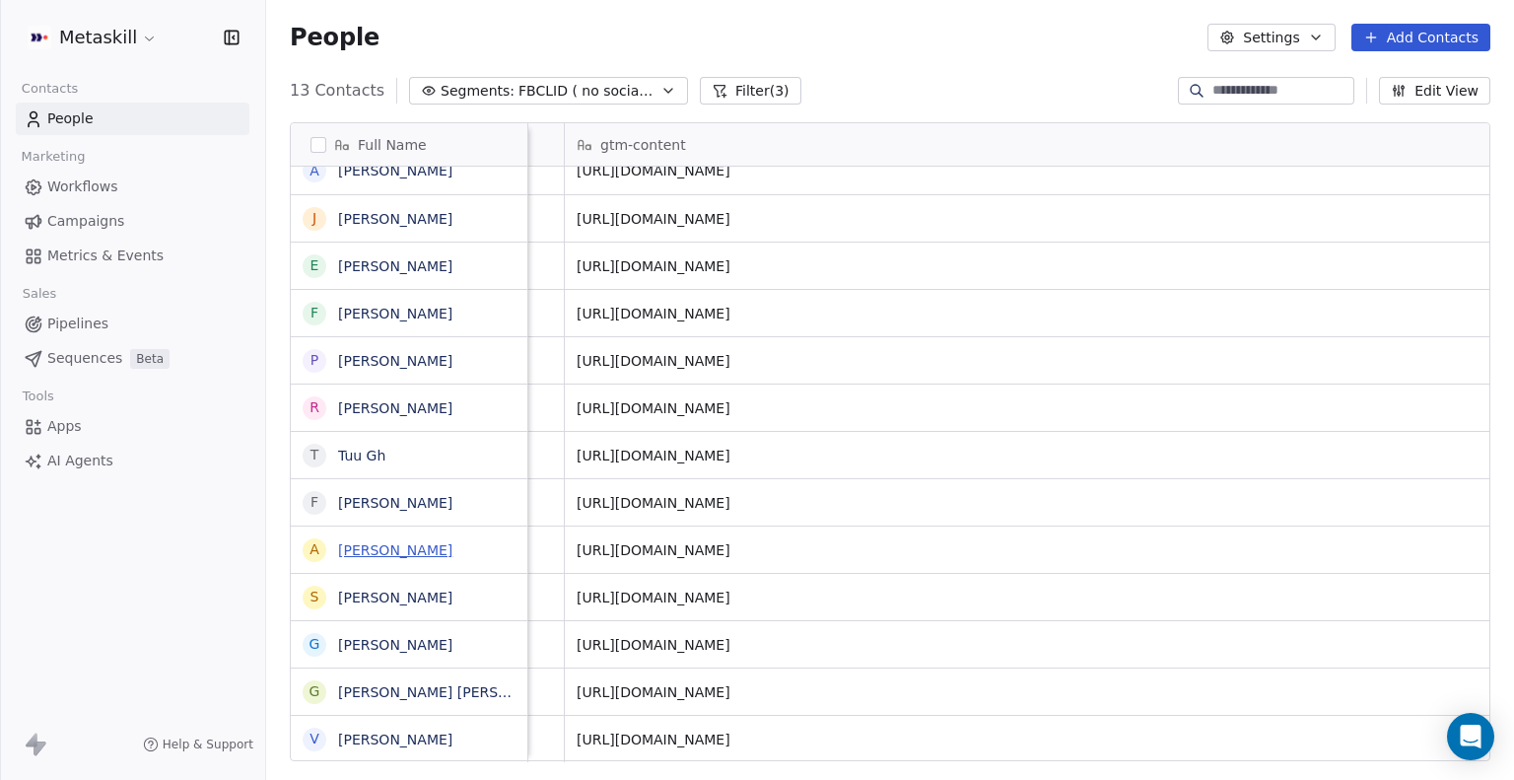
click at [452, 555] on link "Antonio Dell'aquila" at bounding box center [395, 550] width 114 height 16
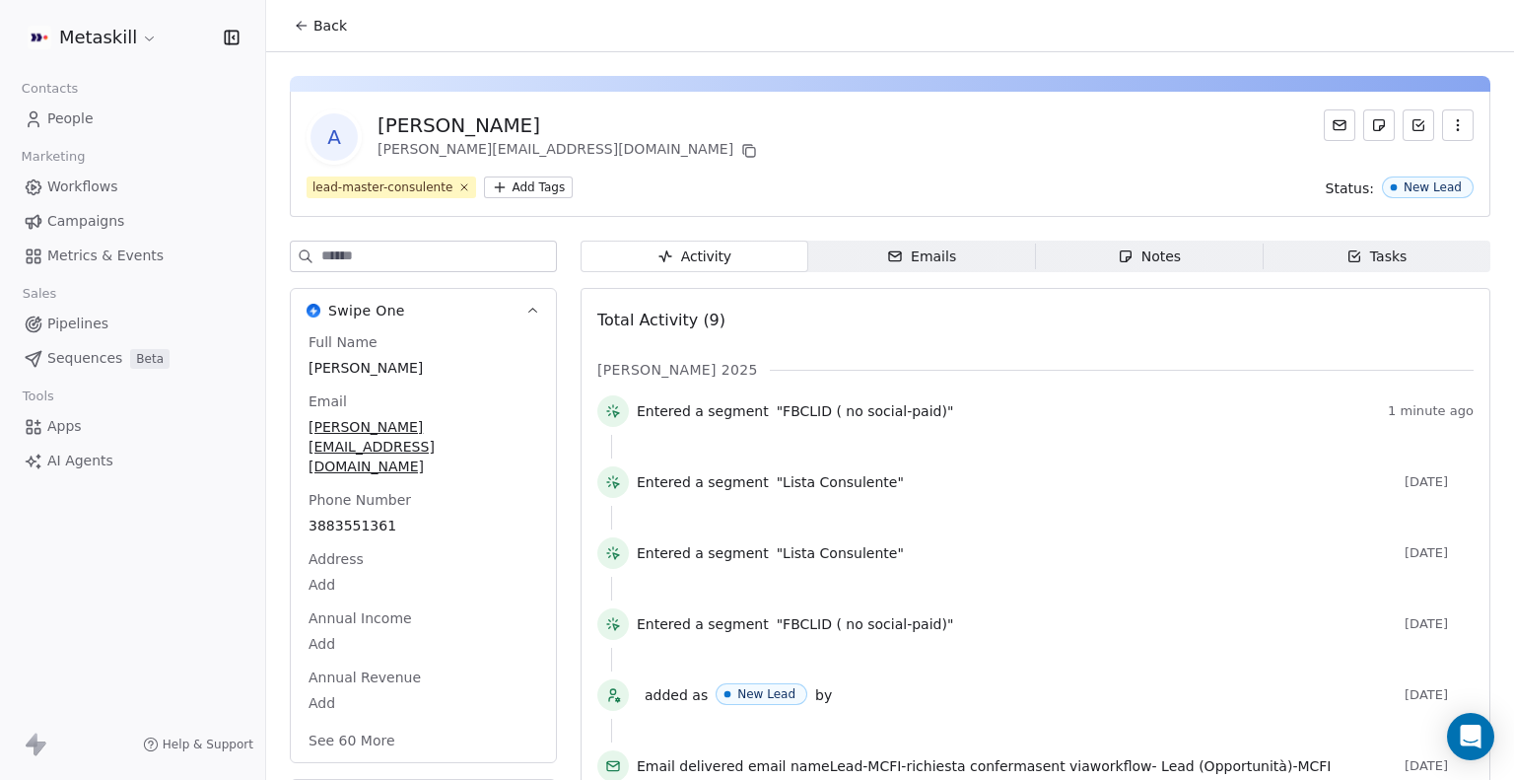
click at [701, 144] on div "A Antonio Dell'aquila dellaquila@format-group.it" at bounding box center [890, 136] width 1167 height 55
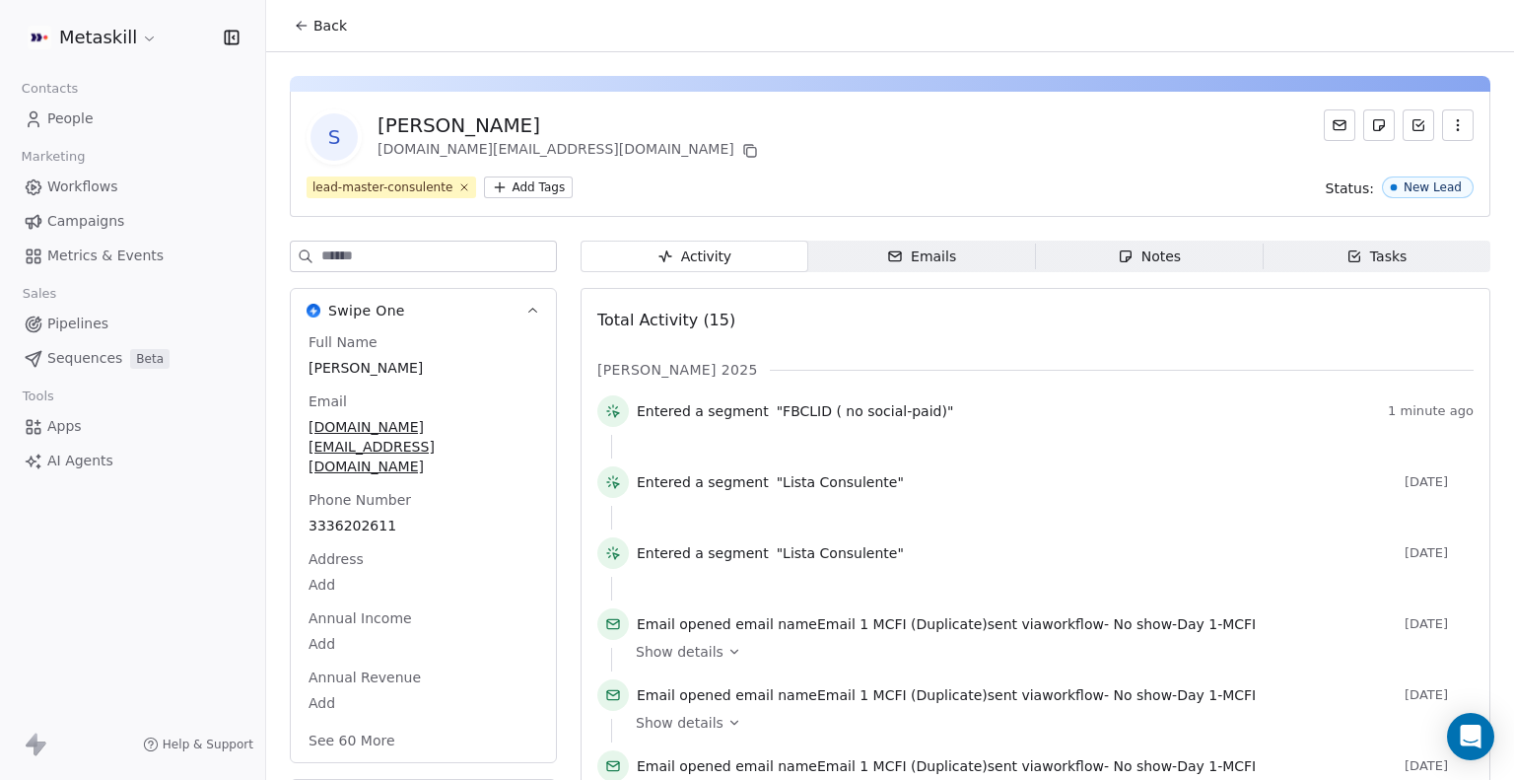
click at [463, 121] on div "[PERSON_NAME]" at bounding box center [569, 125] width 384 height 28
copy div "[PERSON_NAME]"
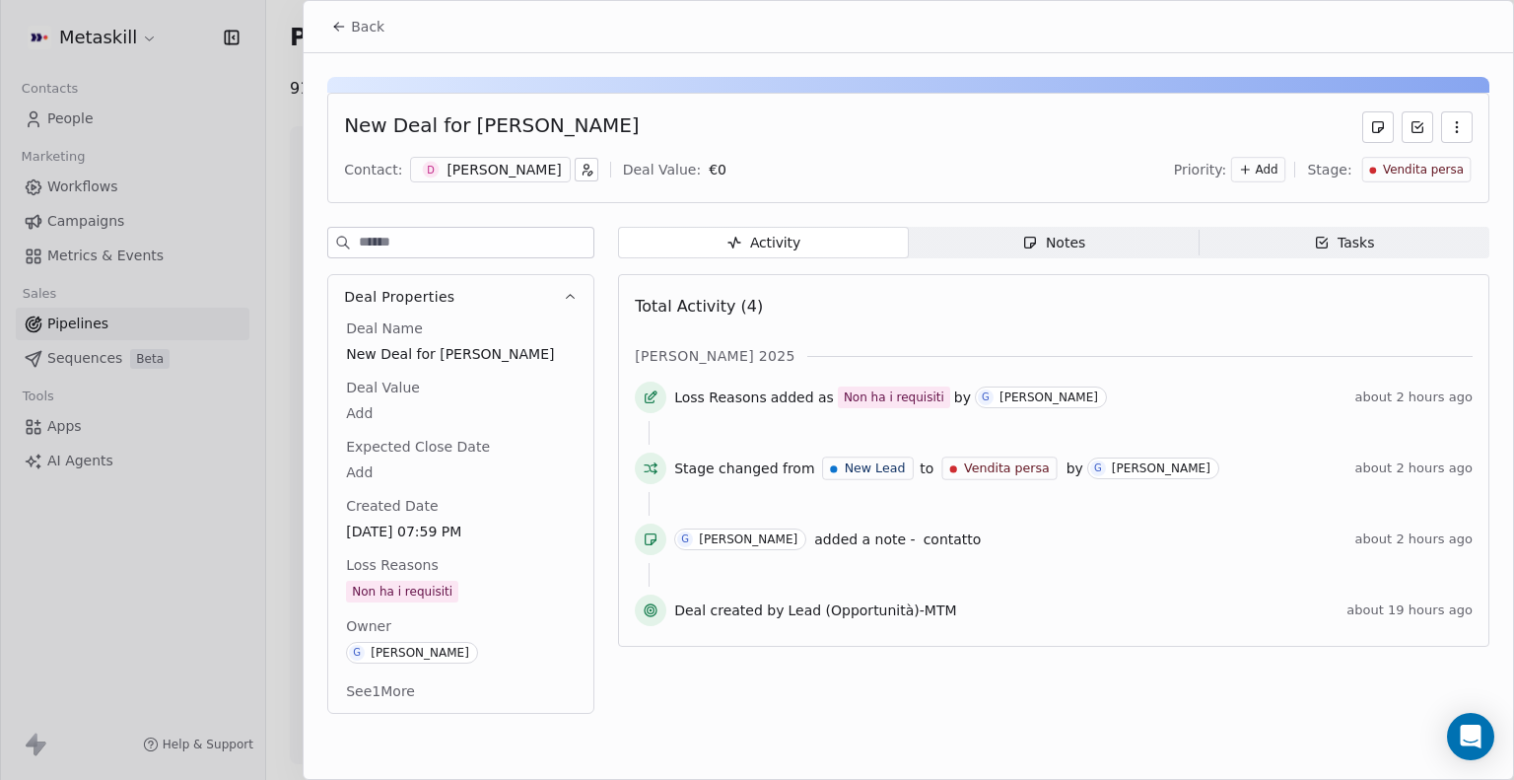
click at [356, 27] on span "Back" at bounding box center [368, 27] width 34 height 20
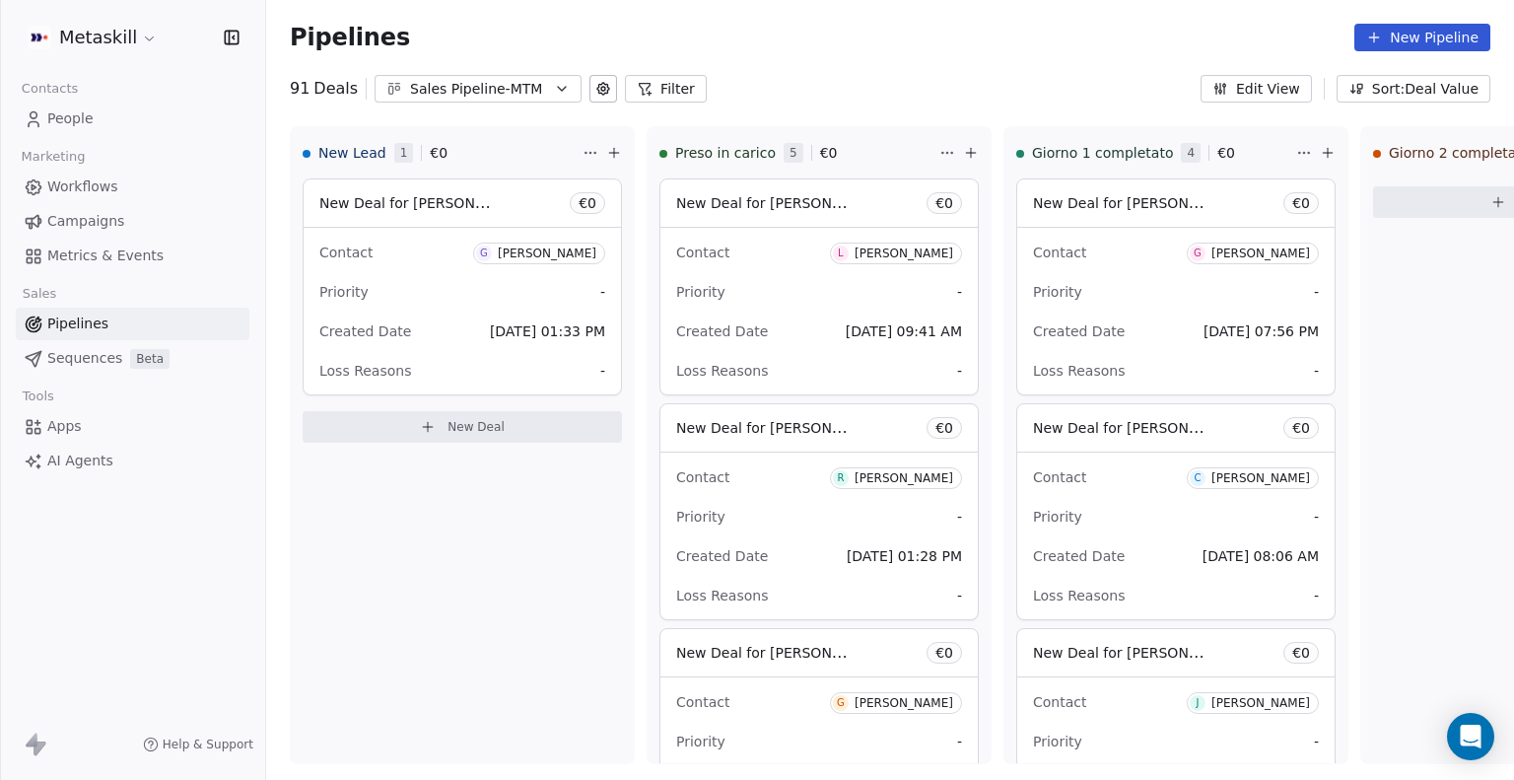
click at [64, 106] on link "People" at bounding box center [133, 119] width 234 height 33
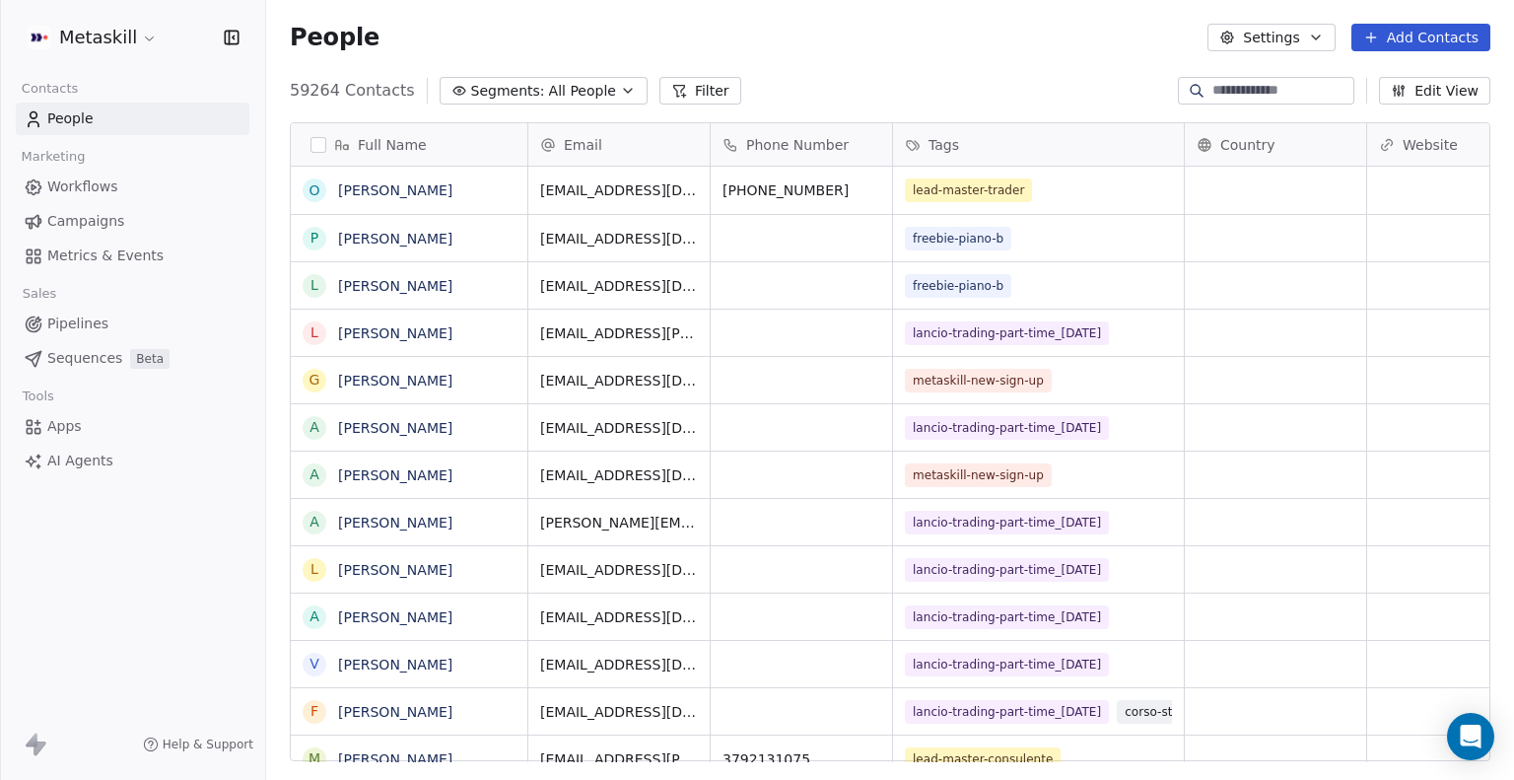
scroll to position [671, 1232]
click at [576, 91] on span "All People" at bounding box center [582, 91] width 67 height 21
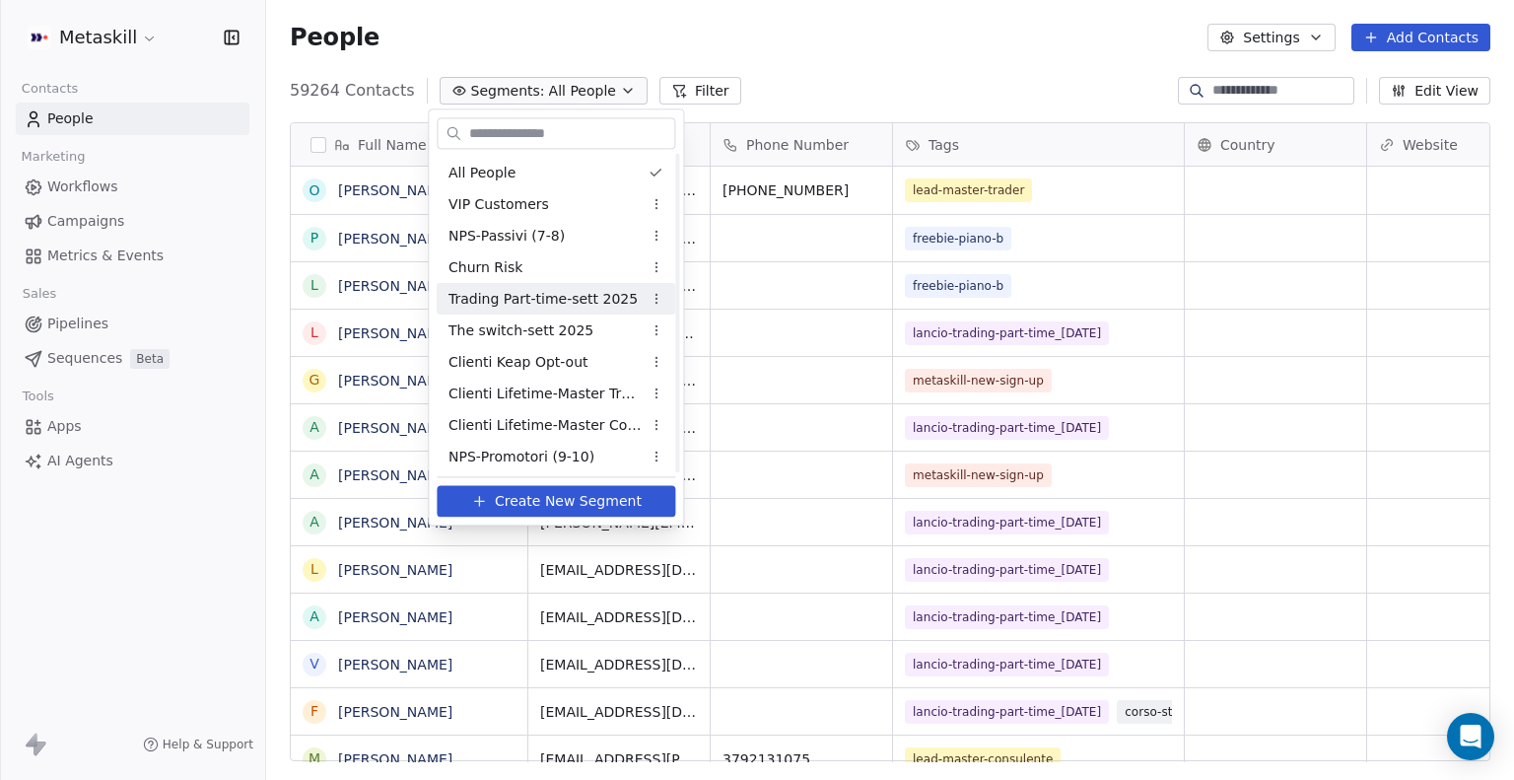
scroll to position [319, 0]
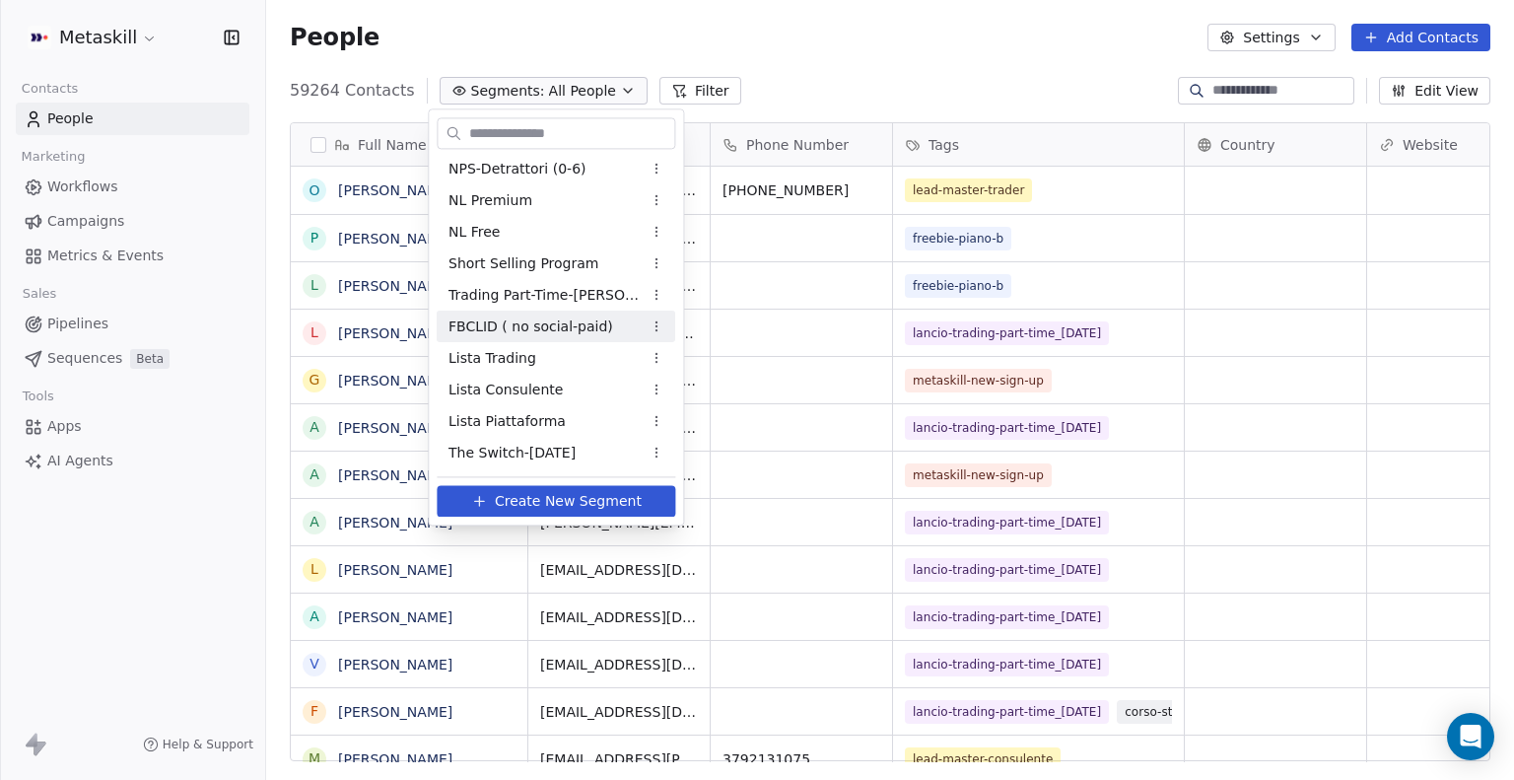
click at [541, 326] on span "FBCLID ( no social-paid)" at bounding box center [530, 326] width 165 height 21
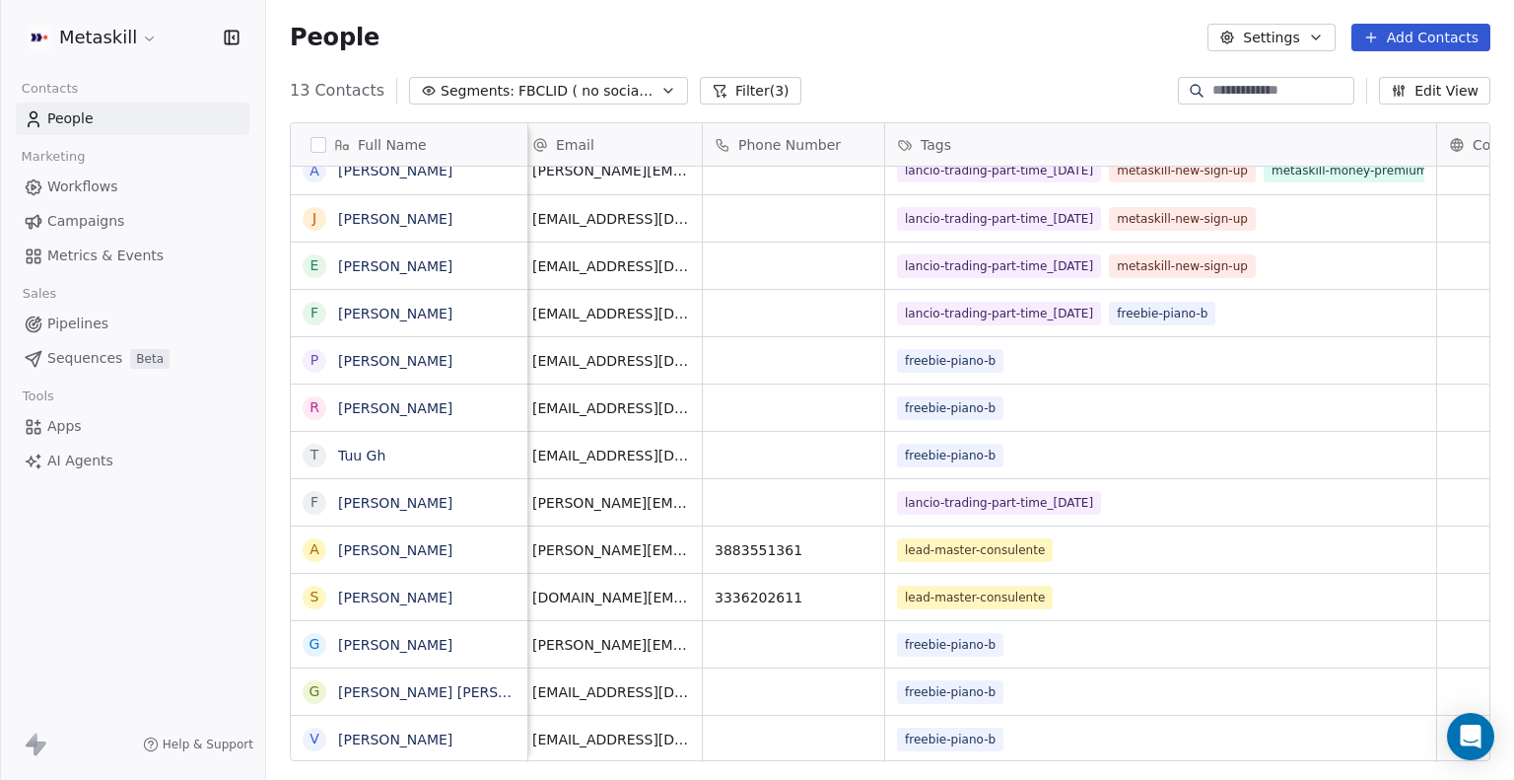
scroll to position [0, 0]
